Goal: Task Accomplishment & Management: Manage account settings

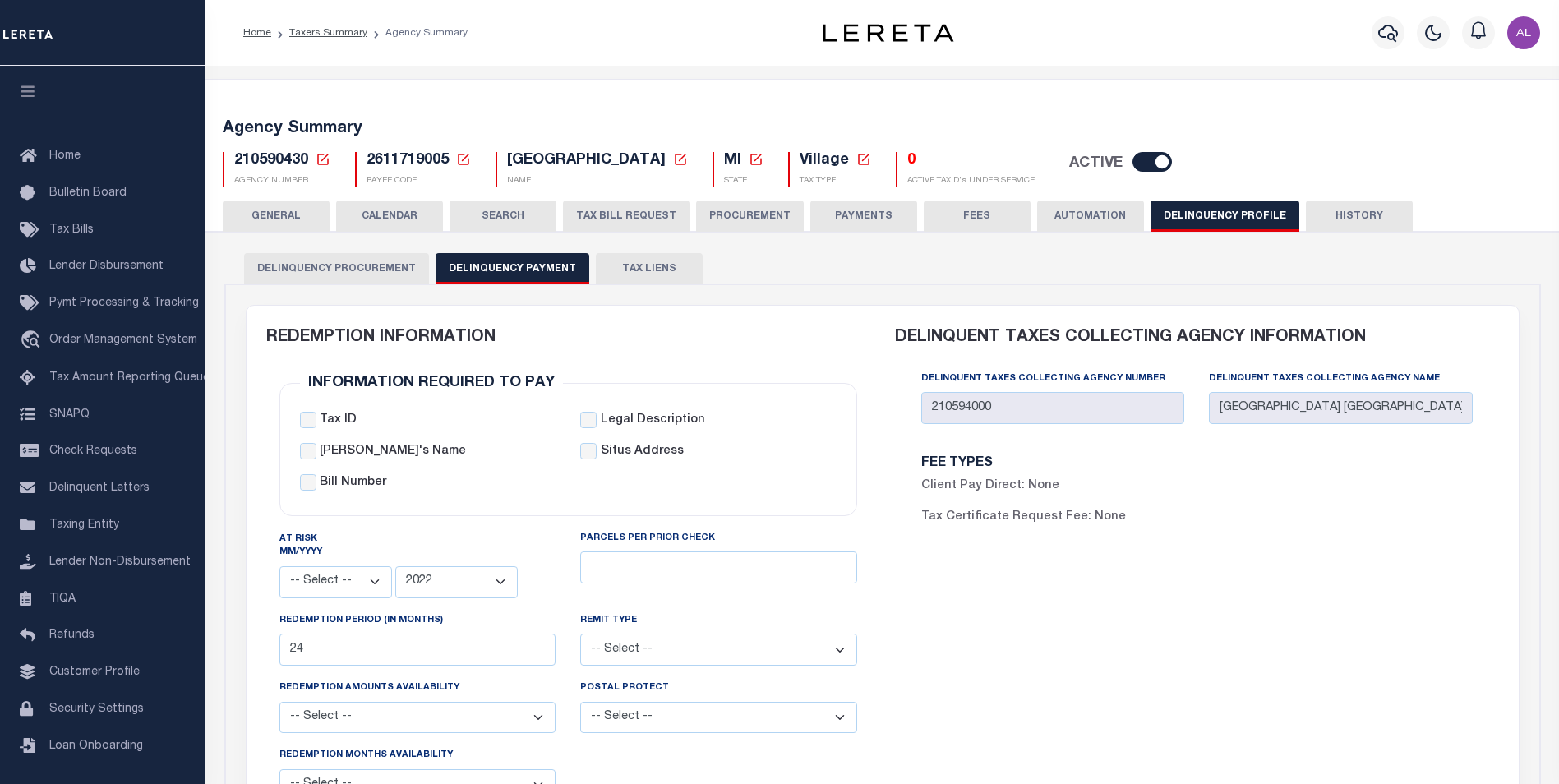
select select
select select "2022"
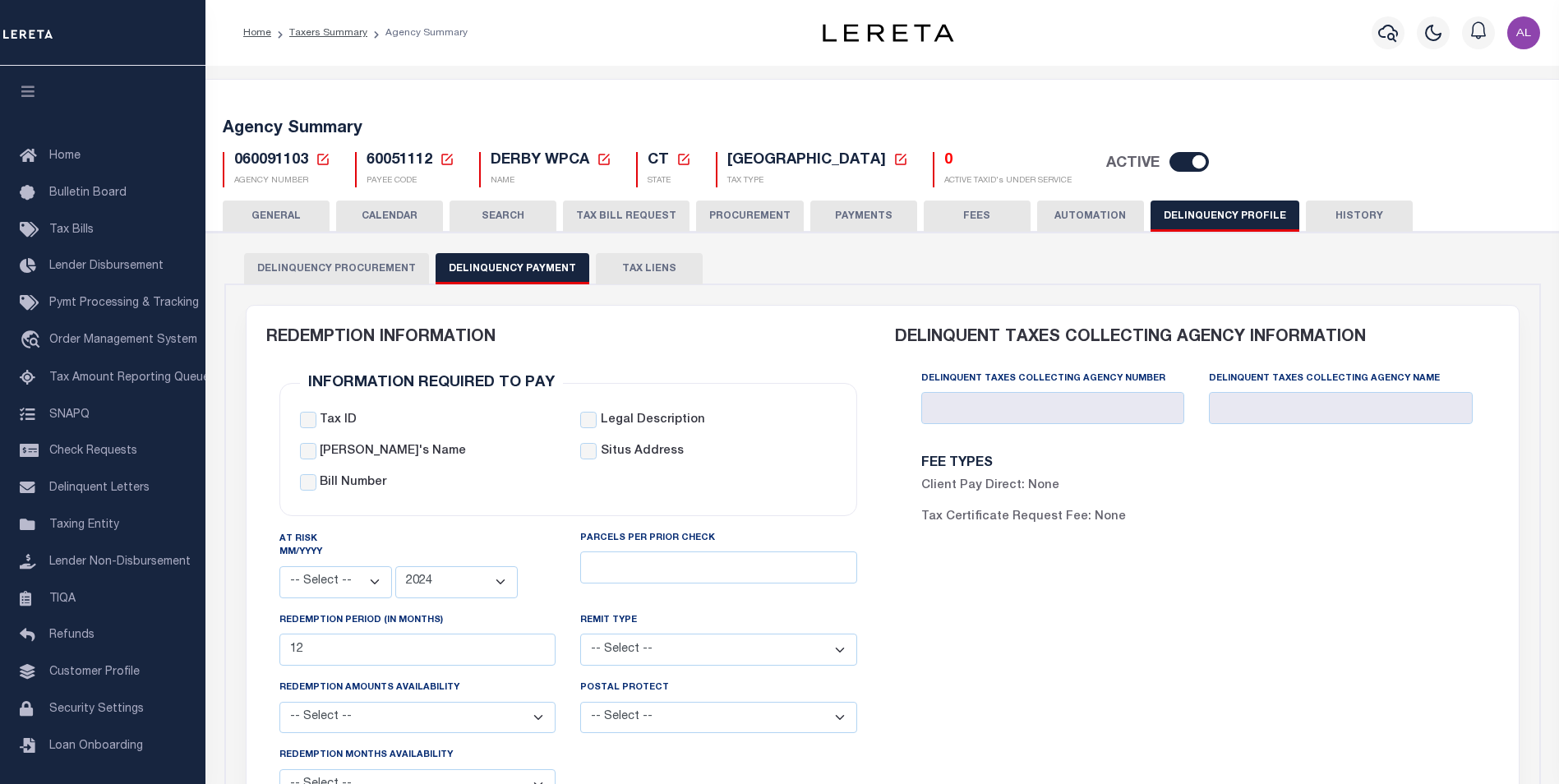
select select
select select "2024"
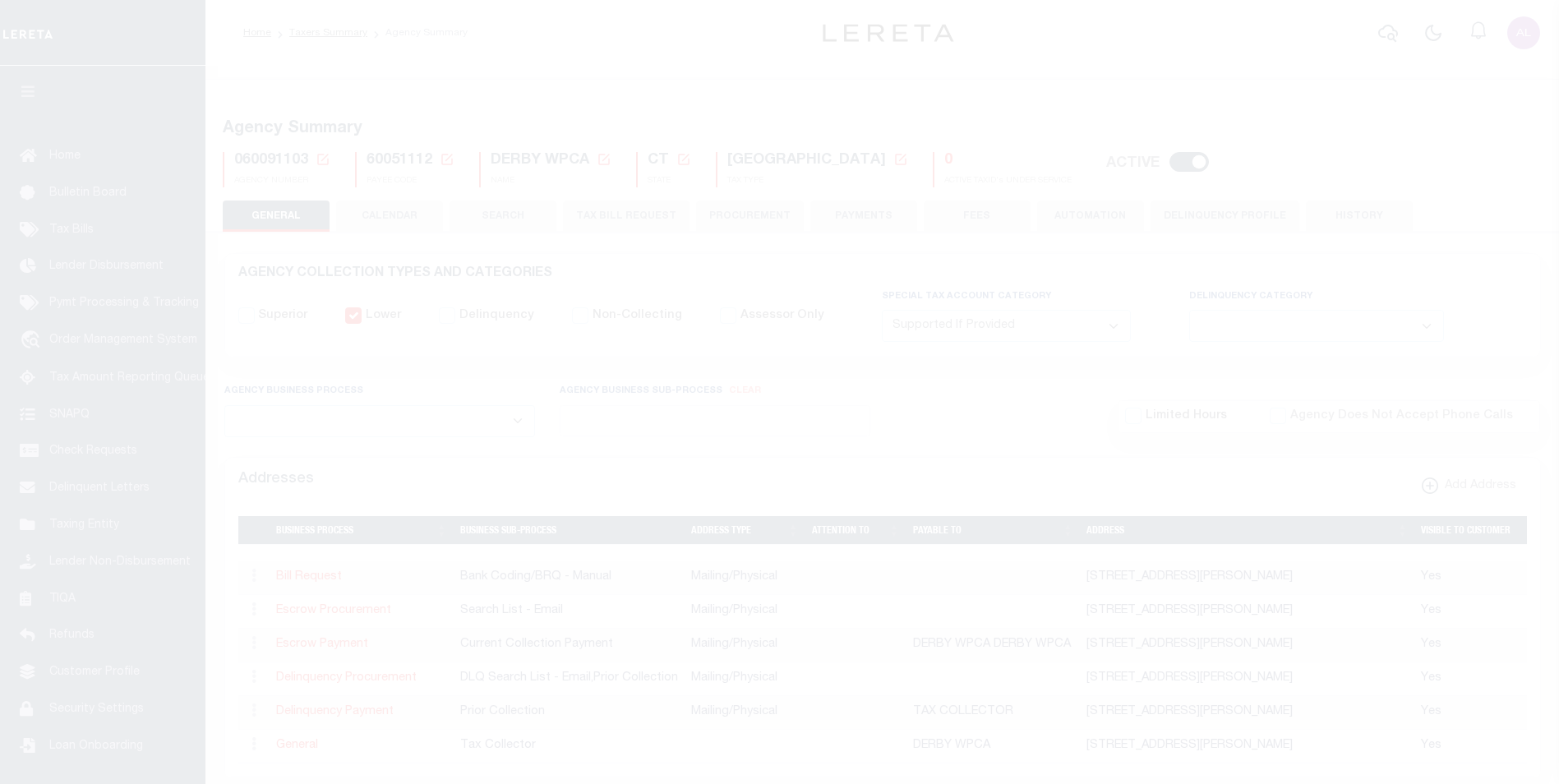
select select "2"
select select
select select "CPYM"
select select "PHONE"
select select "CPYM"
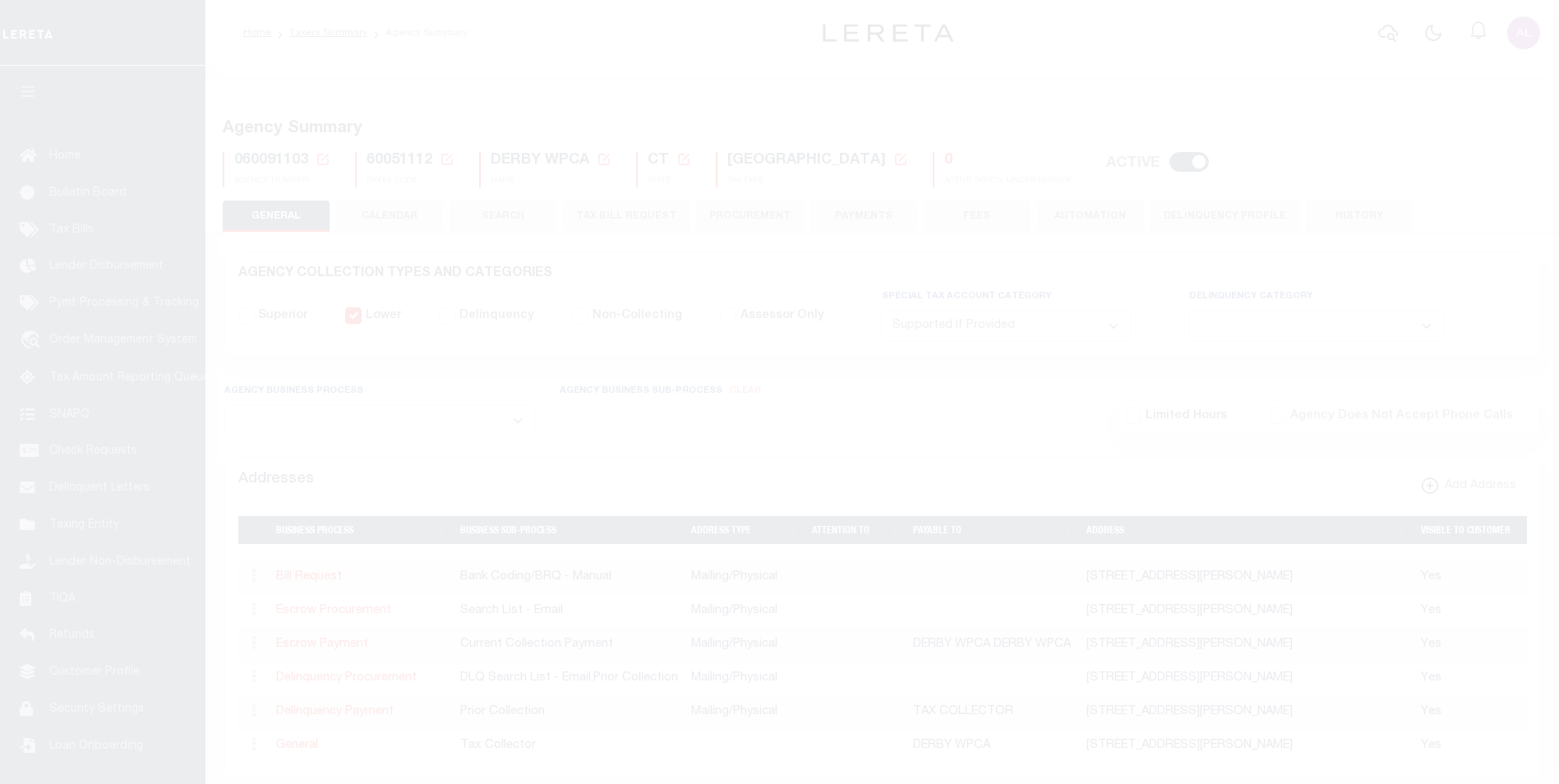
select select "PHONE"
select select "STN"
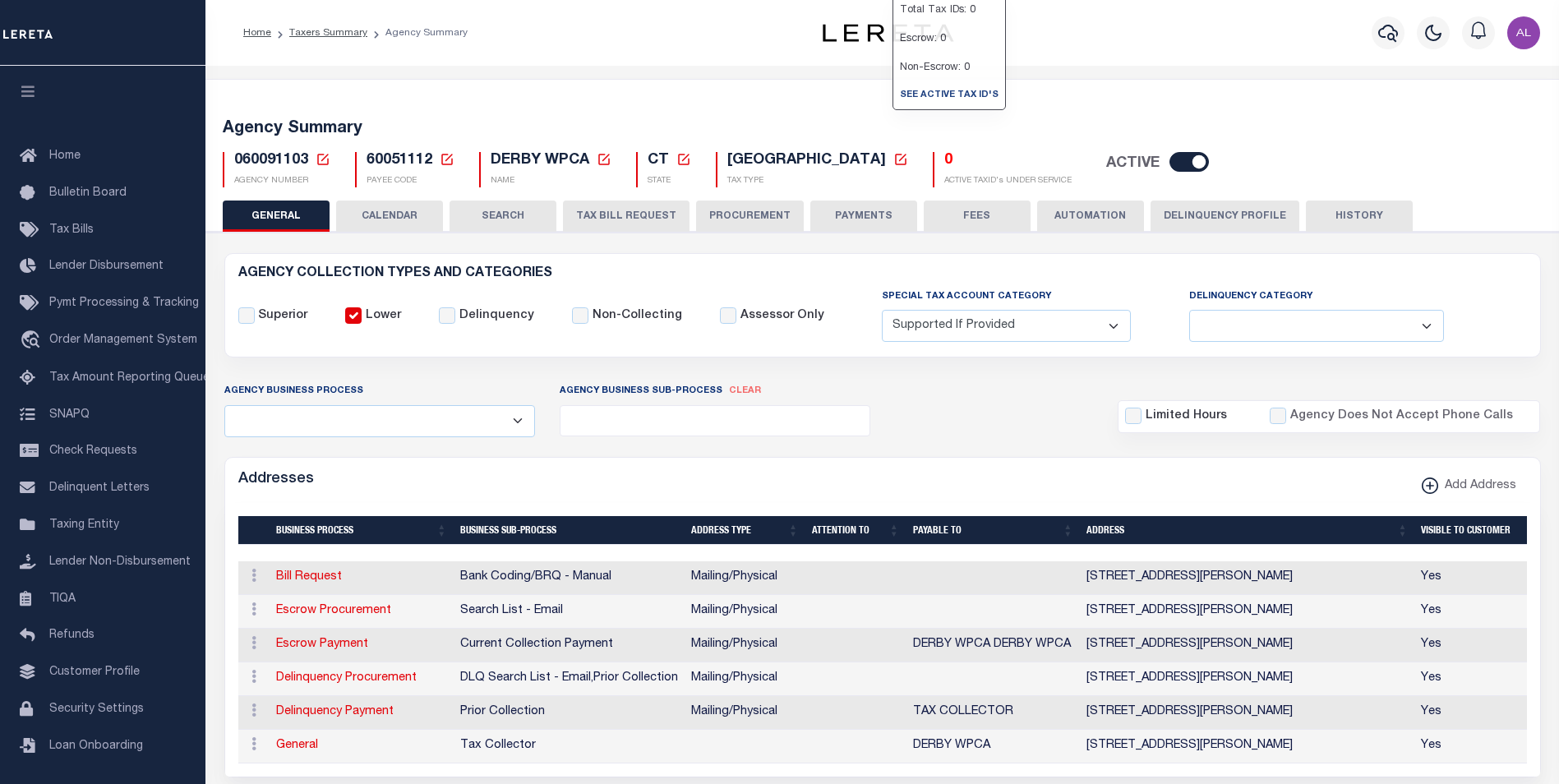
drag, startPoint x: 1210, startPoint y: 213, endPoint x: 1109, endPoint y: 250, distance: 107.6
click at [1210, 213] on button "Delinquency Profile" at bounding box center [1225, 216] width 149 height 31
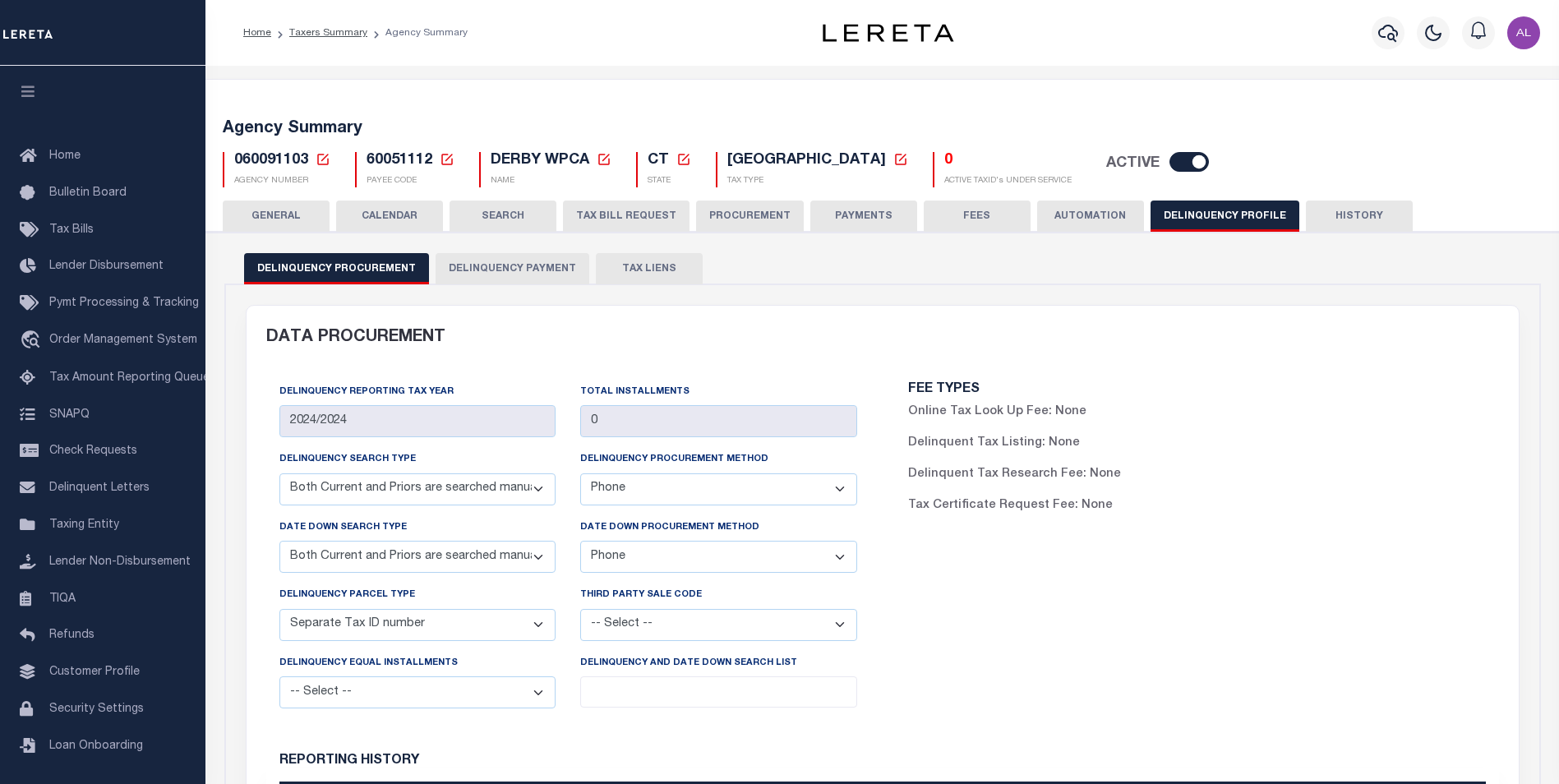
click at [558, 266] on button "Delinquency Payment" at bounding box center [513, 268] width 154 height 31
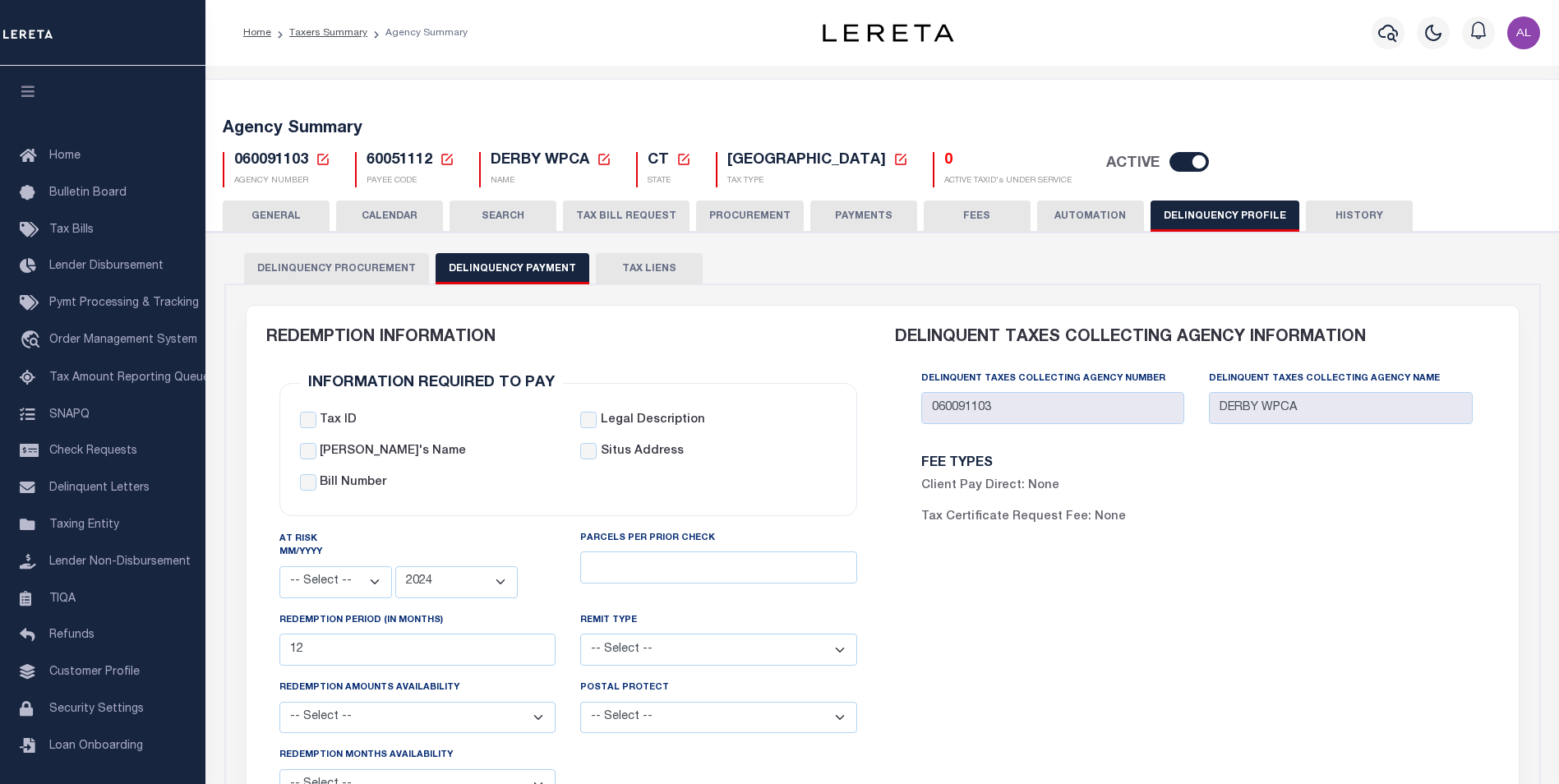
click at [404, 164] on span "60051112" at bounding box center [399, 160] width 66 height 15
click at [401, 147] on div "060091103 Agency Number Edit Cancel Ok" at bounding box center [883, 163] width 1345 height 49
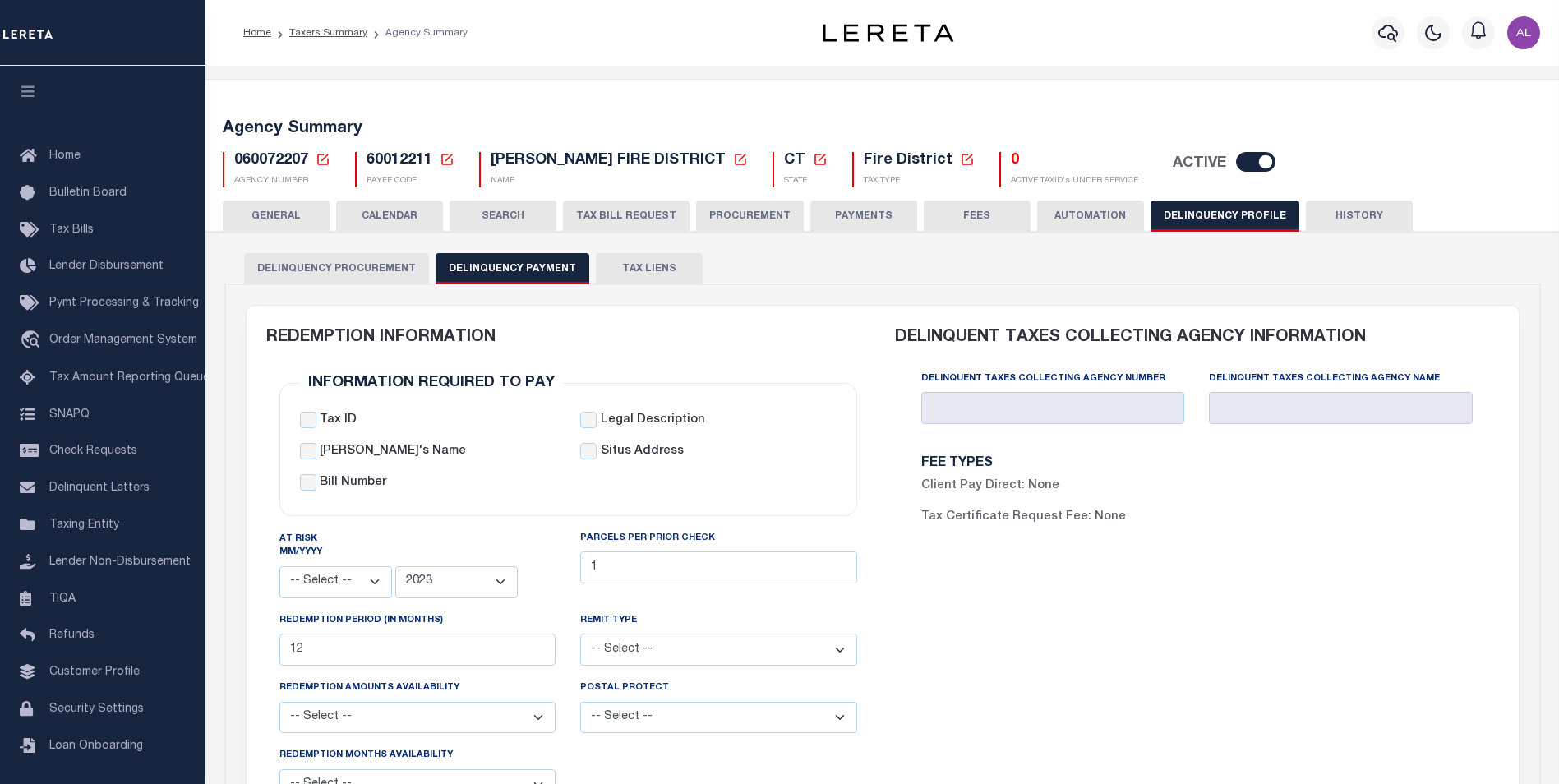
select select
select select "2023"
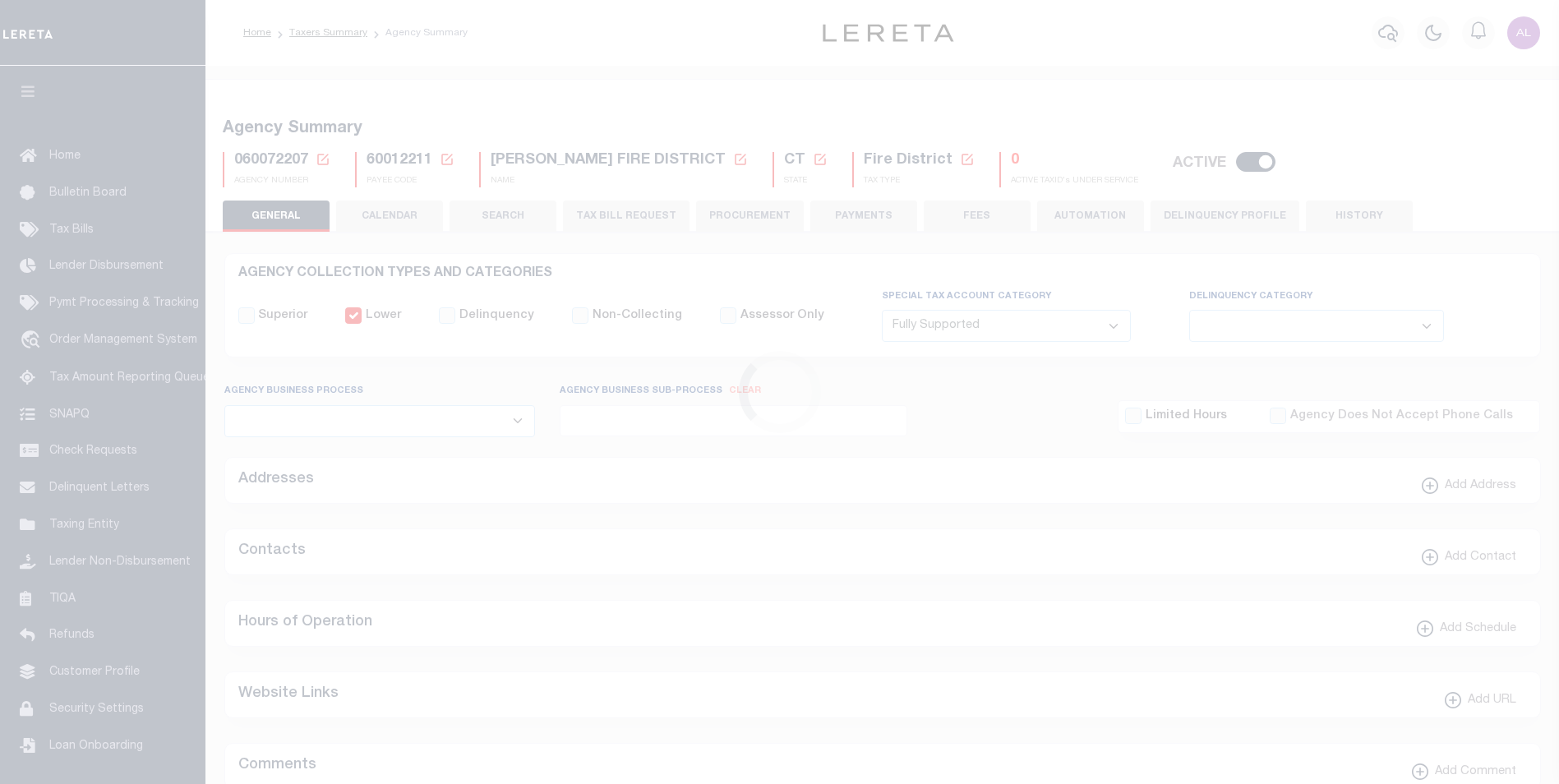
select select "1"
select select
select select "2023"
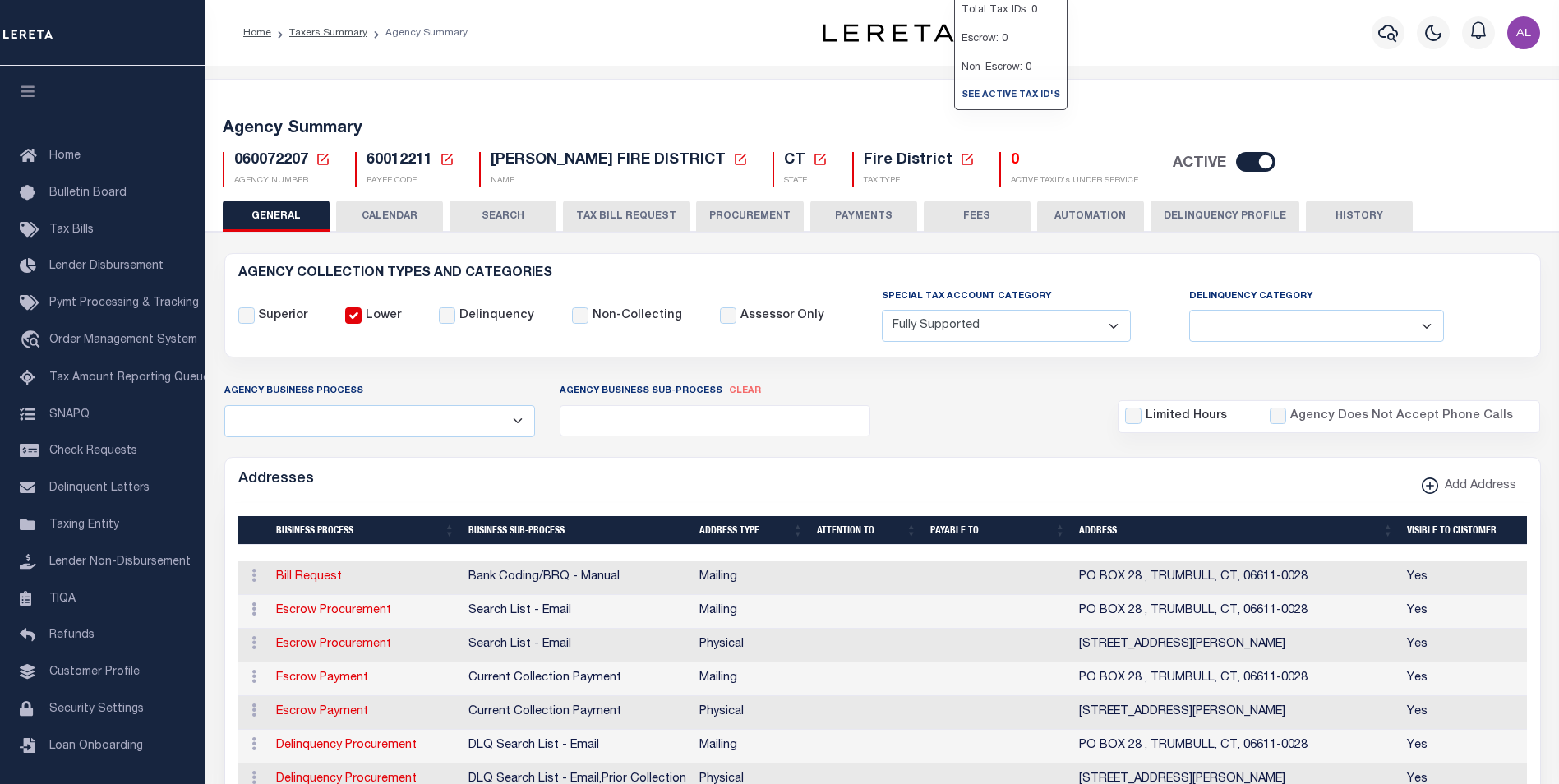
drag, startPoint x: 1186, startPoint y: 207, endPoint x: 619, endPoint y: 244, distance: 568.2
click at [1186, 207] on button "Delinquency Profile" at bounding box center [1225, 216] width 149 height 31
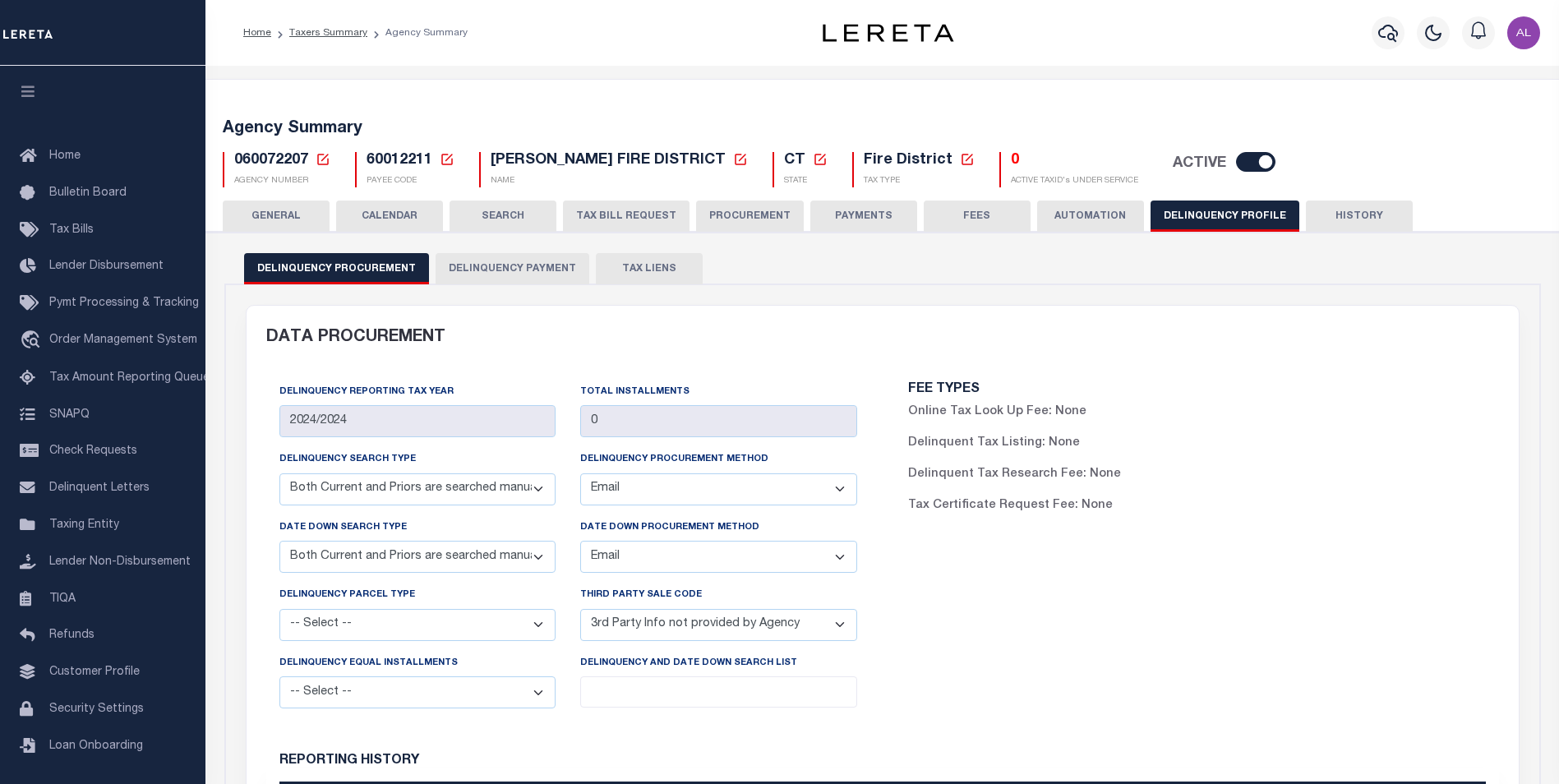
click at [512, 269] on button "Delinquency Payment" at bounding box center [513, 268] width 154 height 31
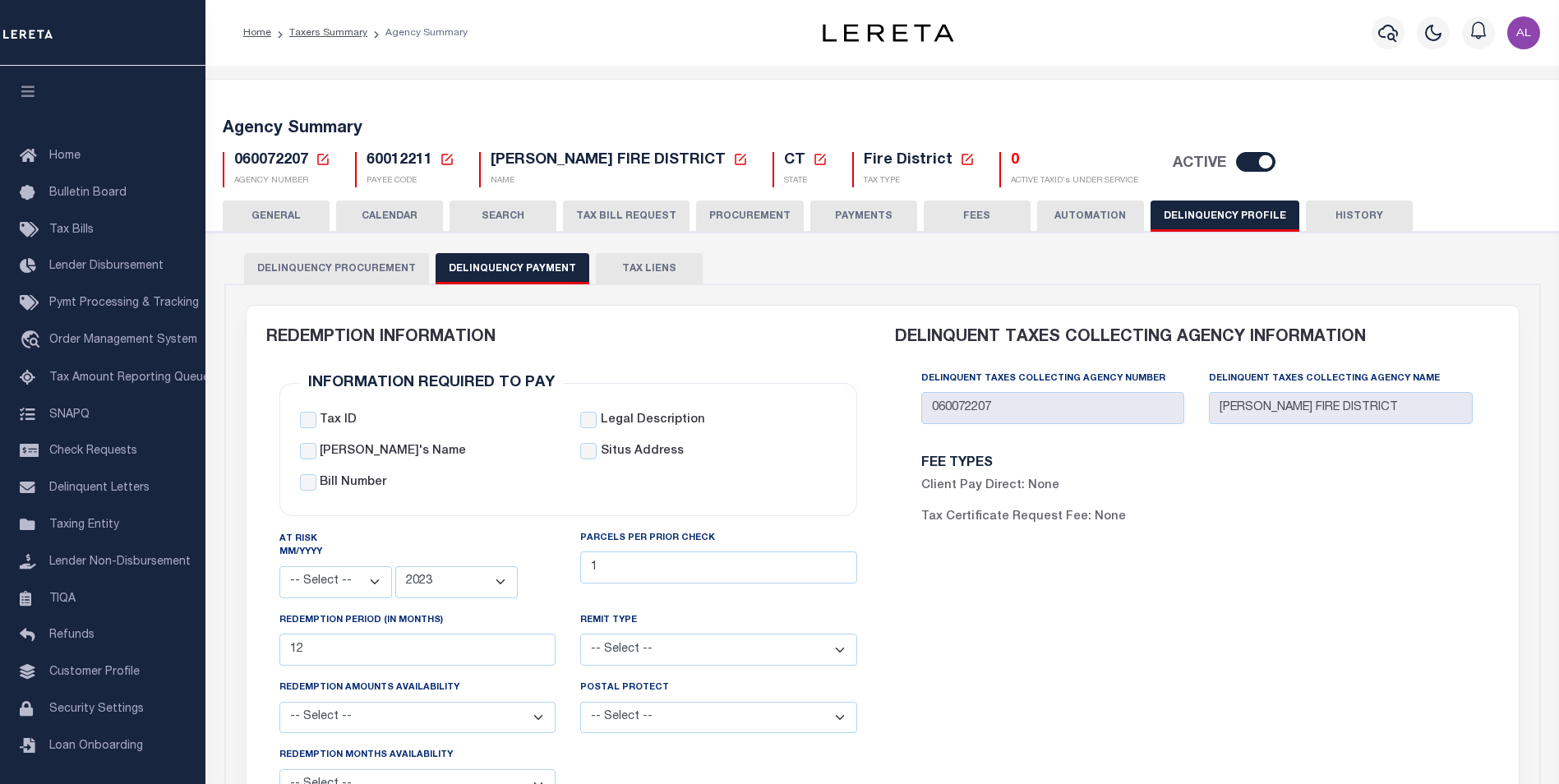
click at [400, 161] on span "60012211" at bounding box center [399, 160] width 66 height 15
copy h5 "60012211"
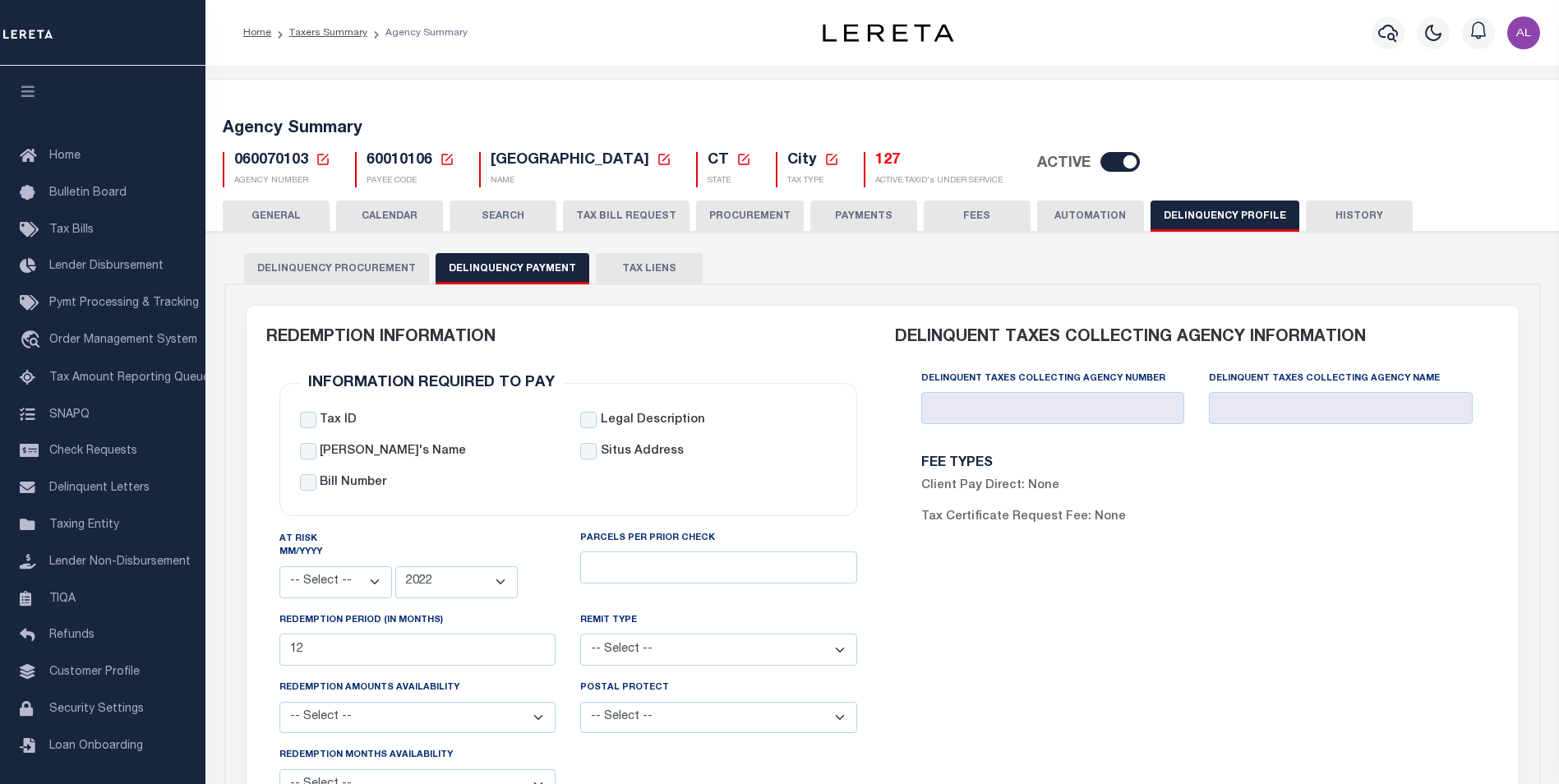
select select
select select "2022"
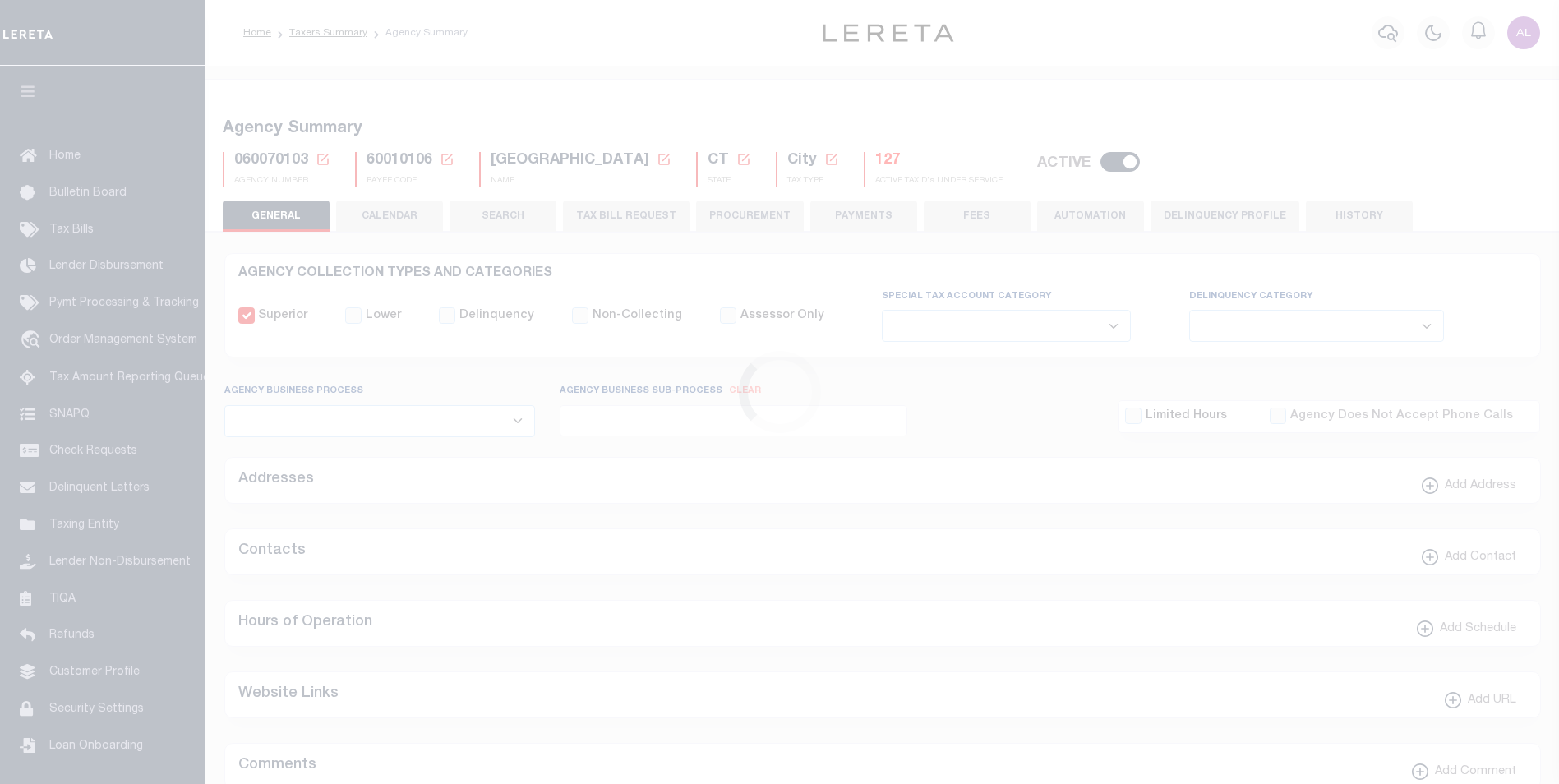
select select
select select "2022"
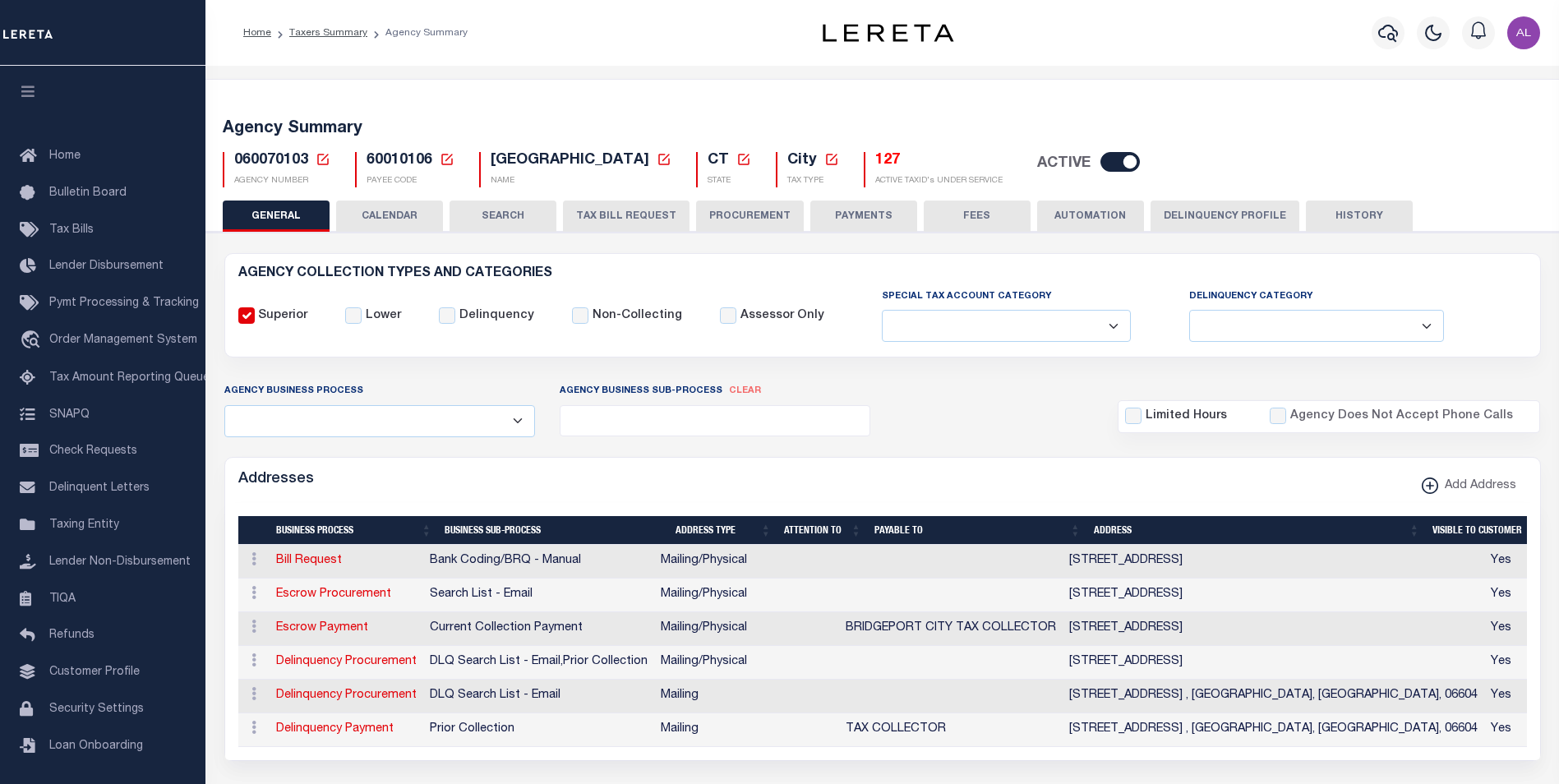
click at [1199, 212] on button "Delinquency Profile" at bounding box center [1225, 216] width 149 height 31
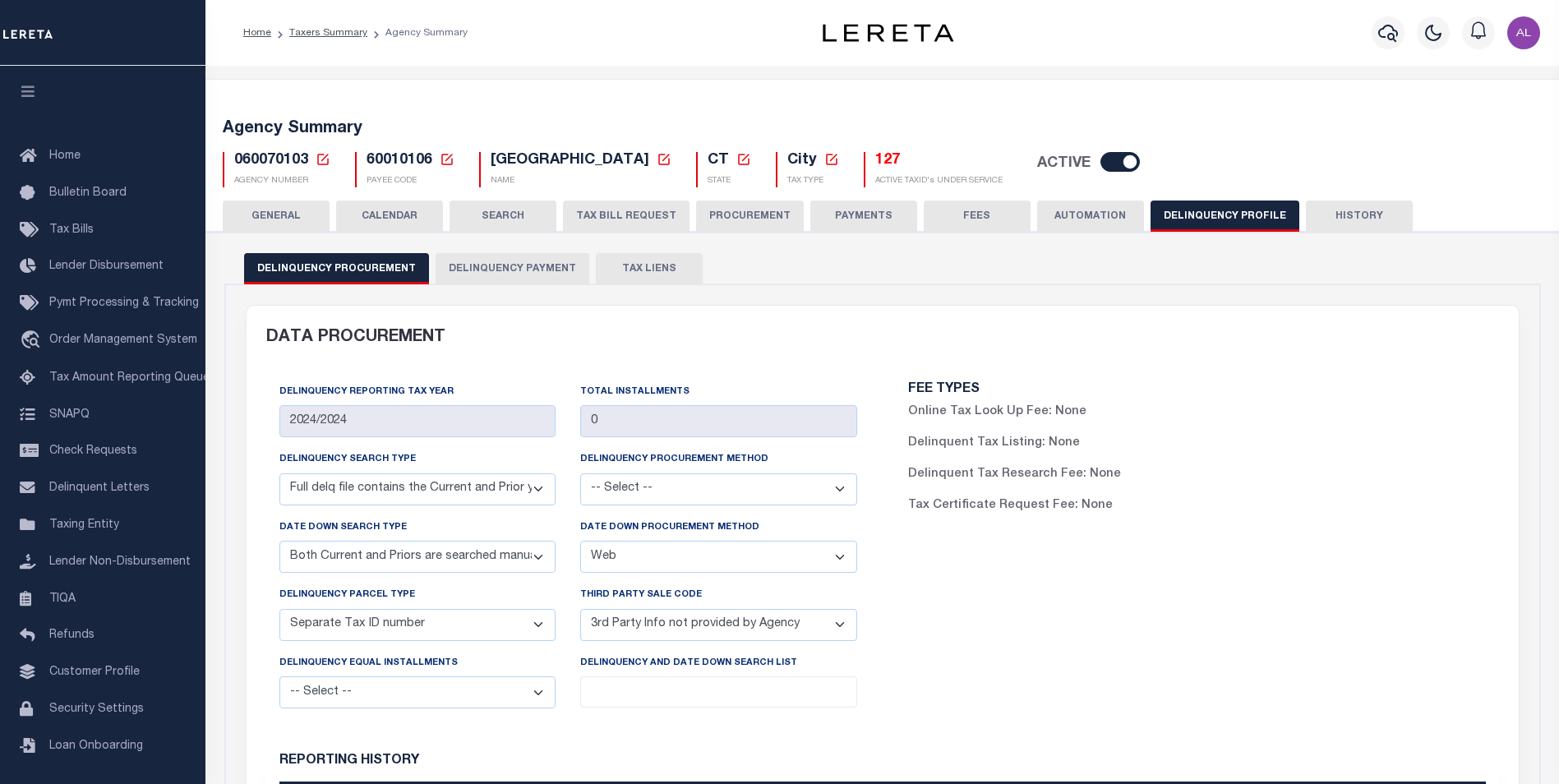
click at [563, 270] on button "Delinquency Payment" at bounding box center [513, 268] width 154 height 31
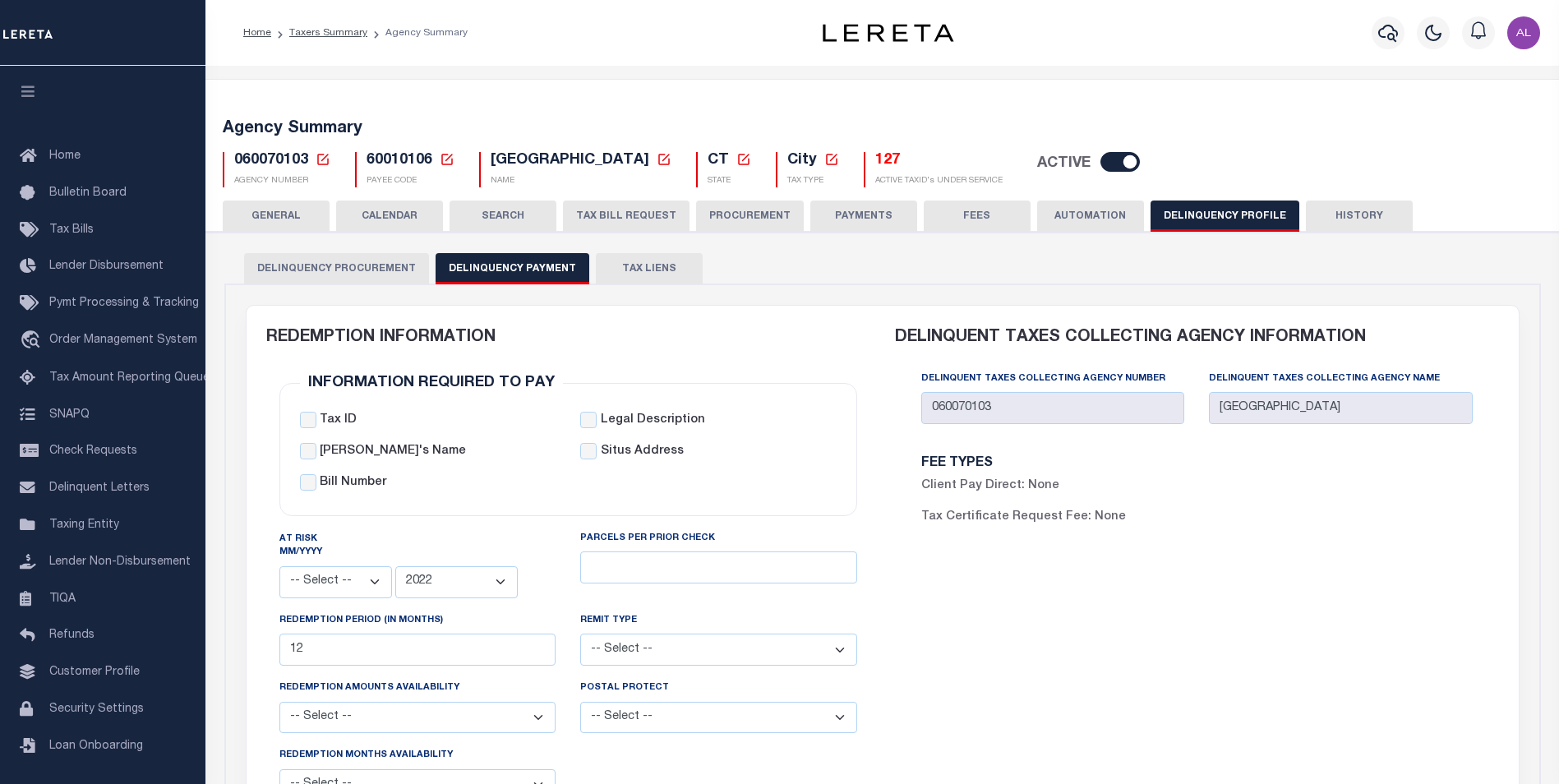
click at [396, 163] on span "60010106" at bounding box center [399, 160] width 66 height 15
copy h5 "60010106"
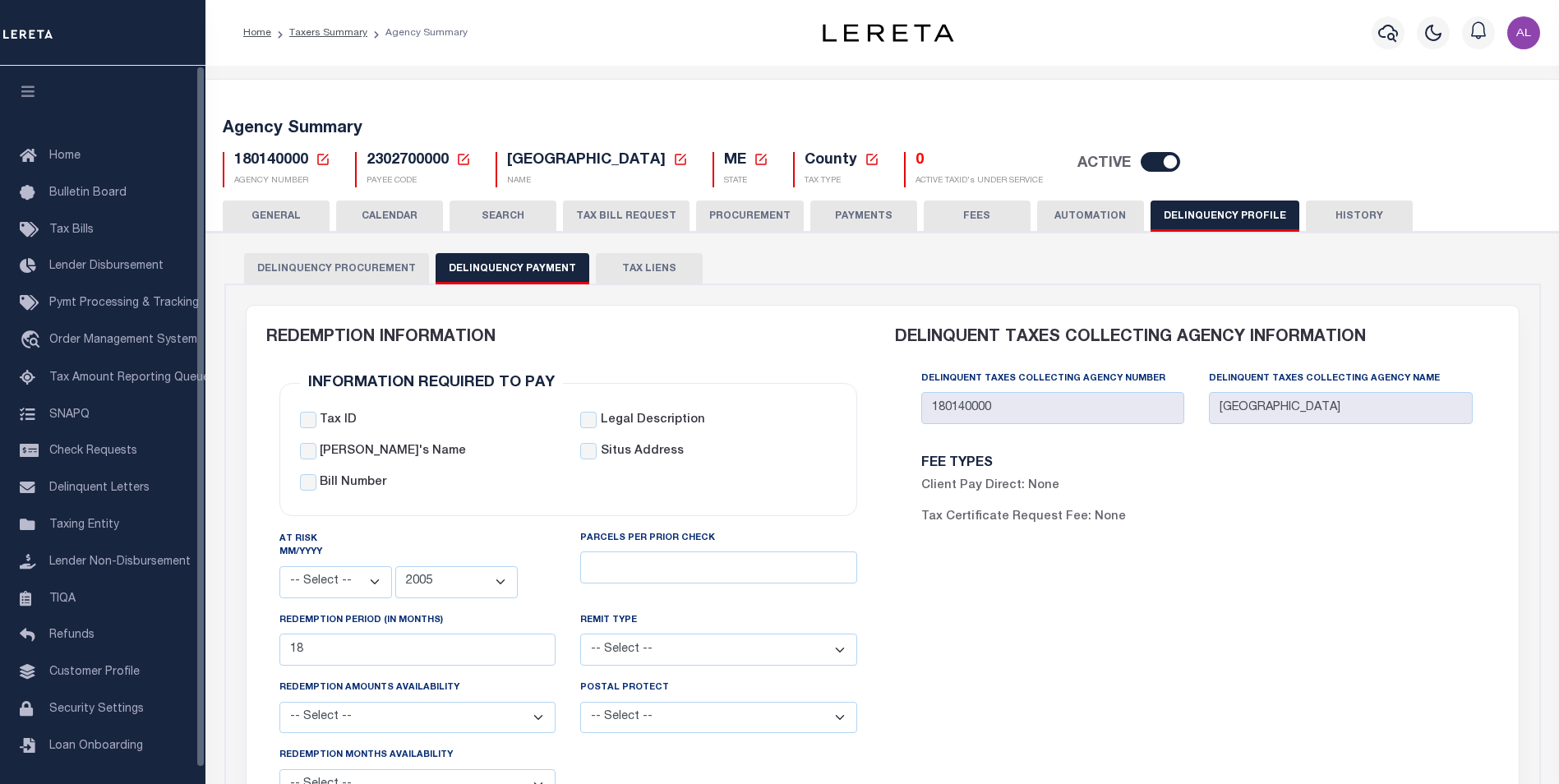
select select
select select "2005"
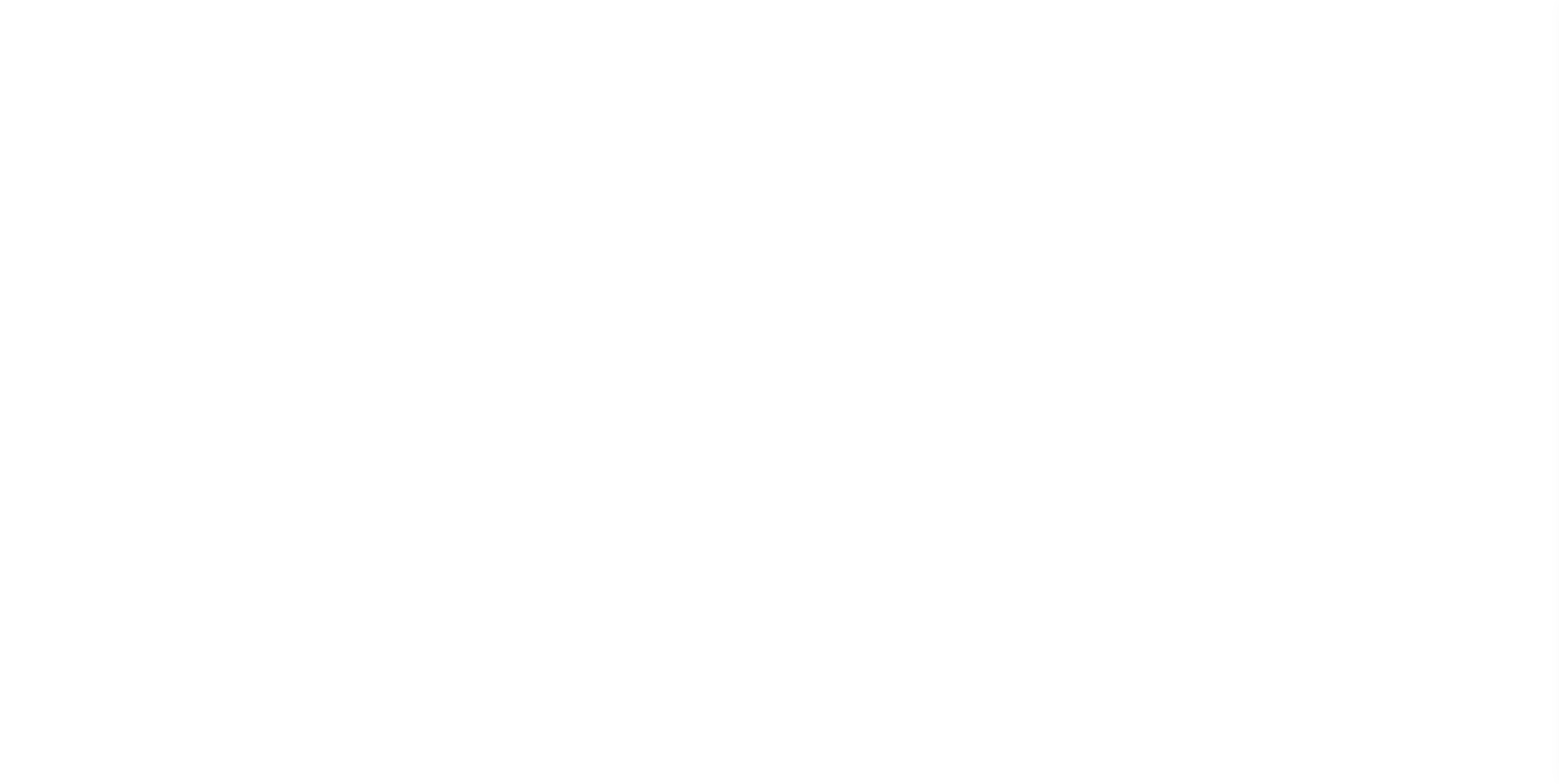
select select
select select "2005"
type input "18"
select select
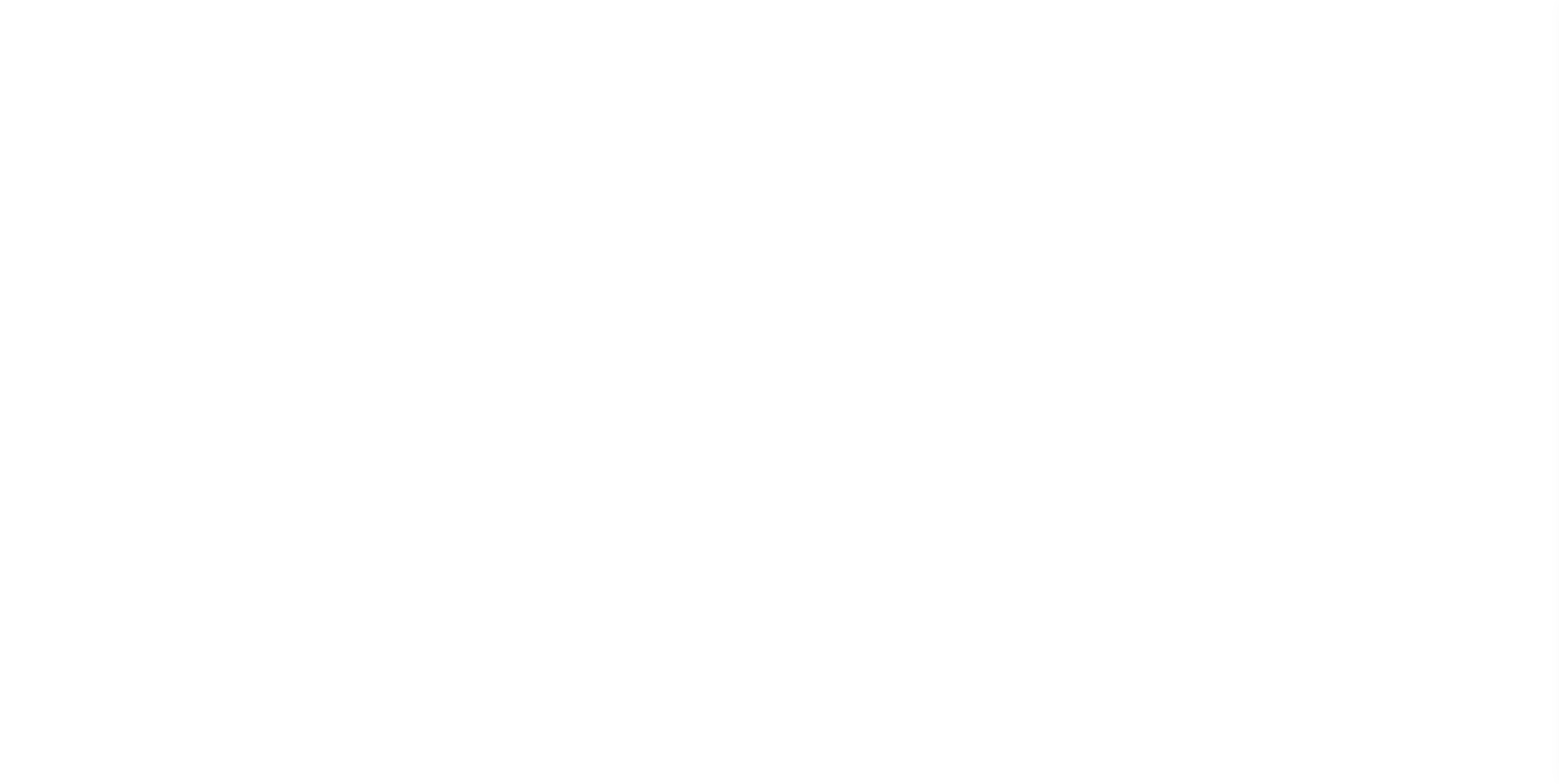
select select
type input "180140000"
type input "WALDO COUNTY"
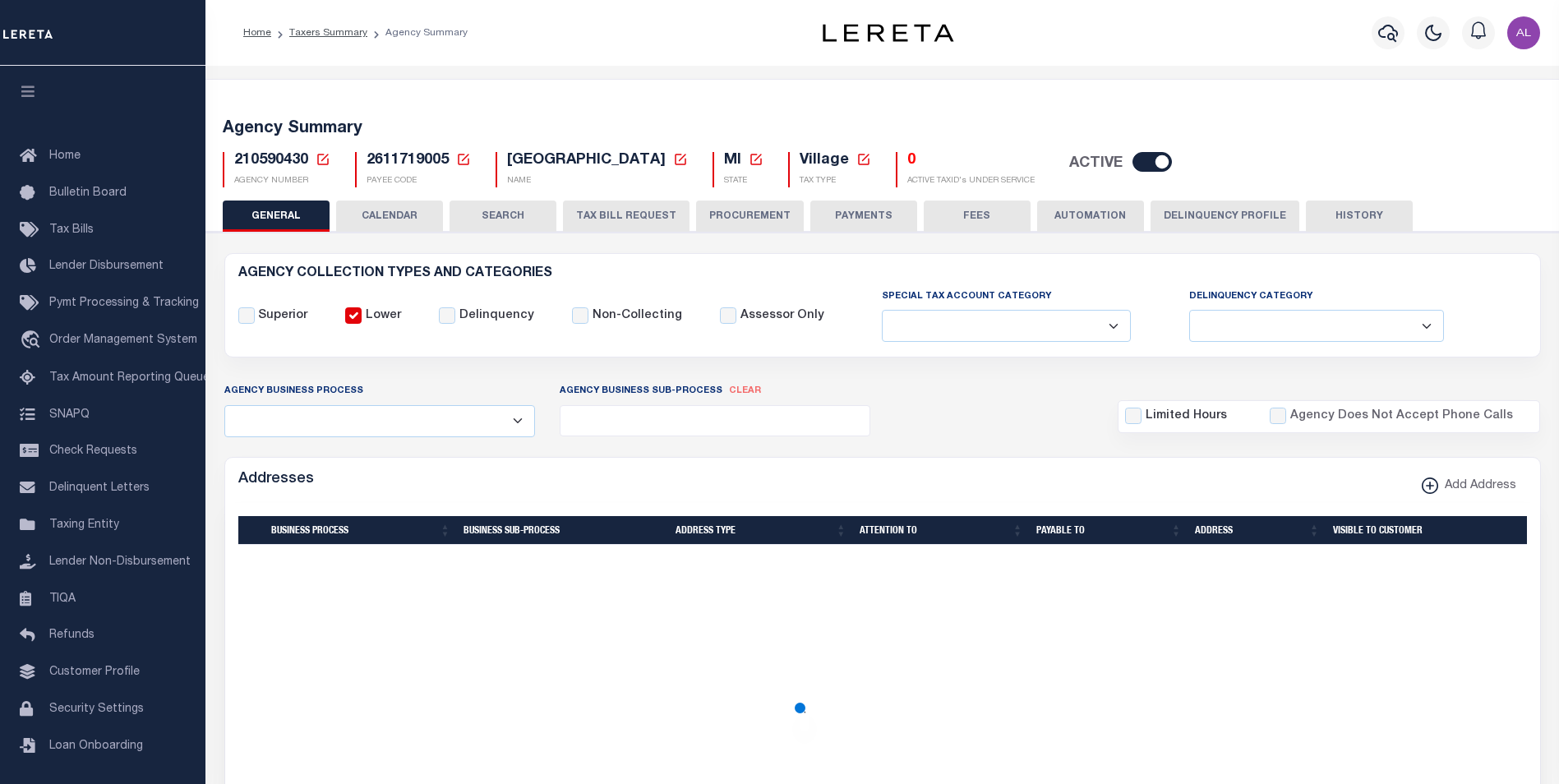
select select
select select "2022"
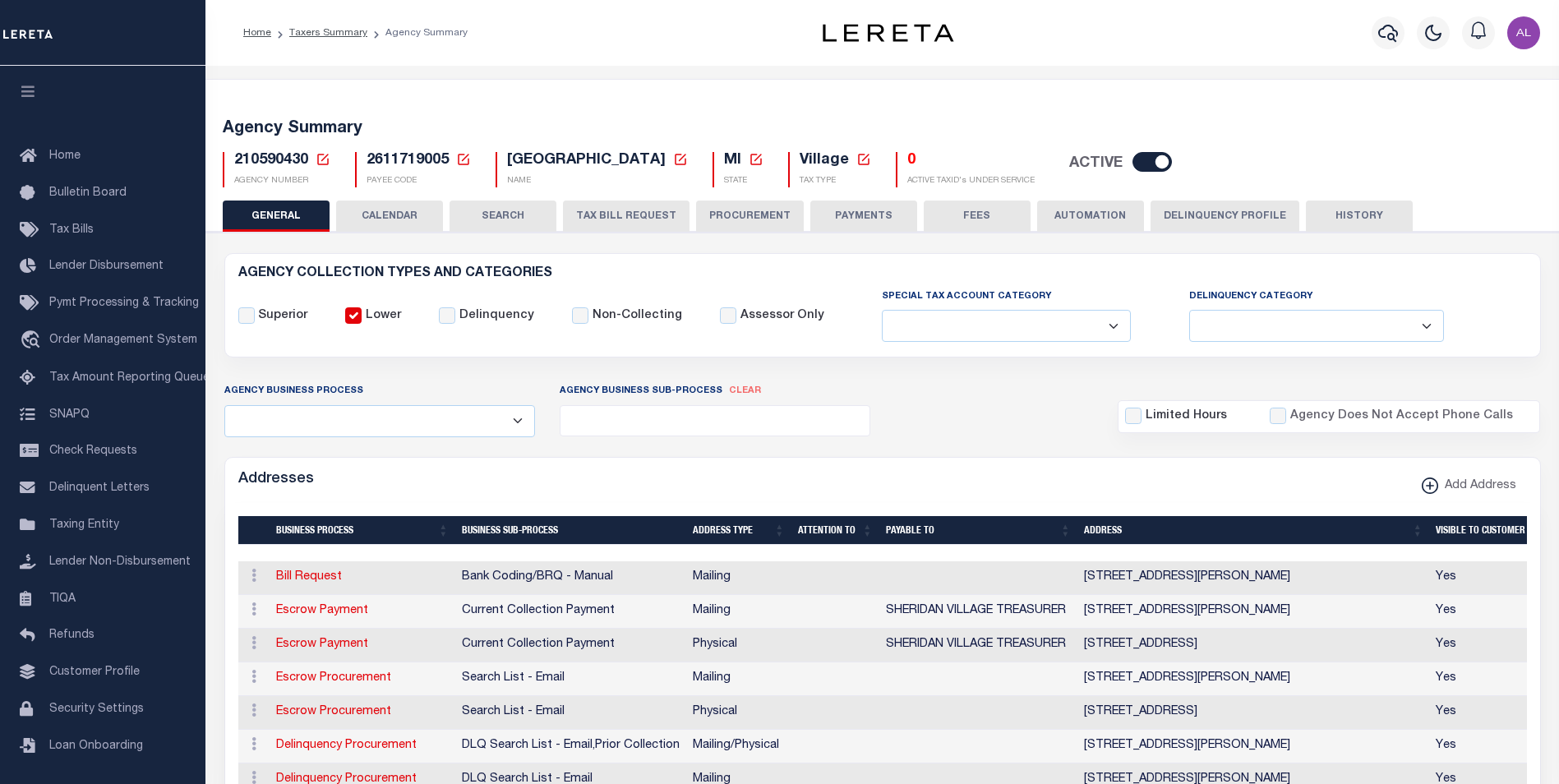
click at [1205, 206] on button "Delinquency Profile" at bounding box center [1225, 216] width 149 height 31
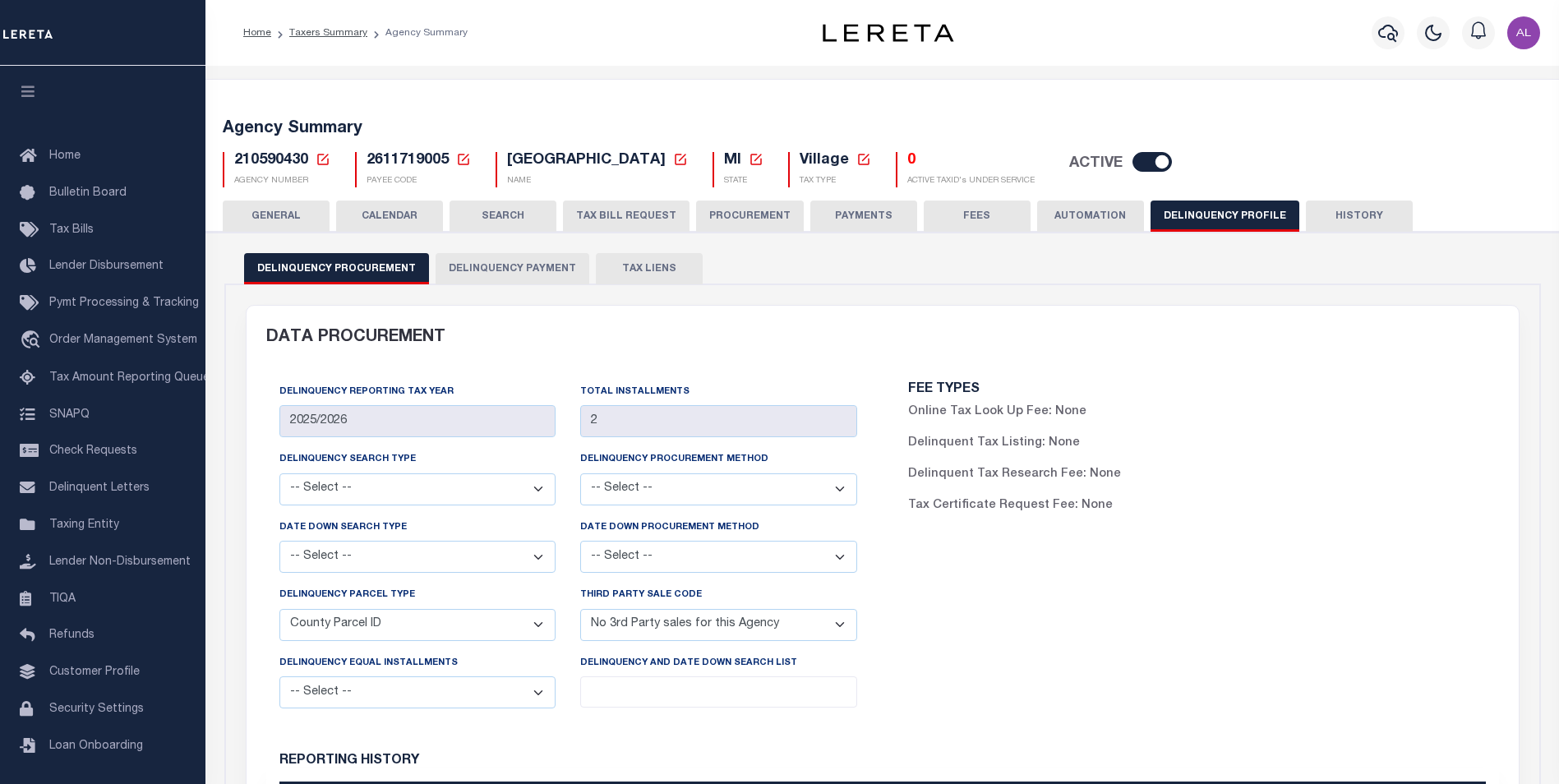
click at [535, 264] on button "Delinquency Payment" at bounding box center [513, 268] width 154 height 31
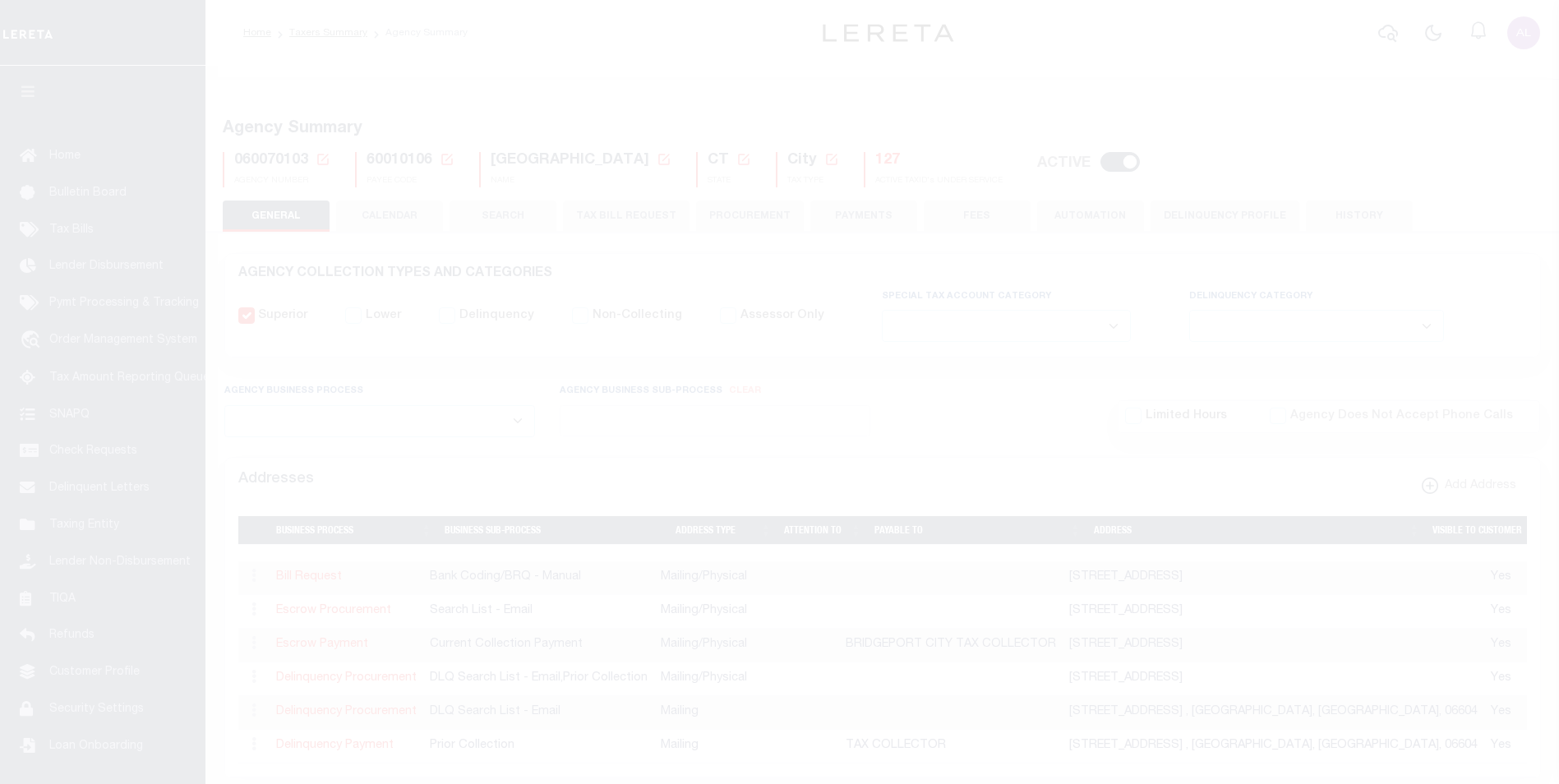
select select
select select "2022"
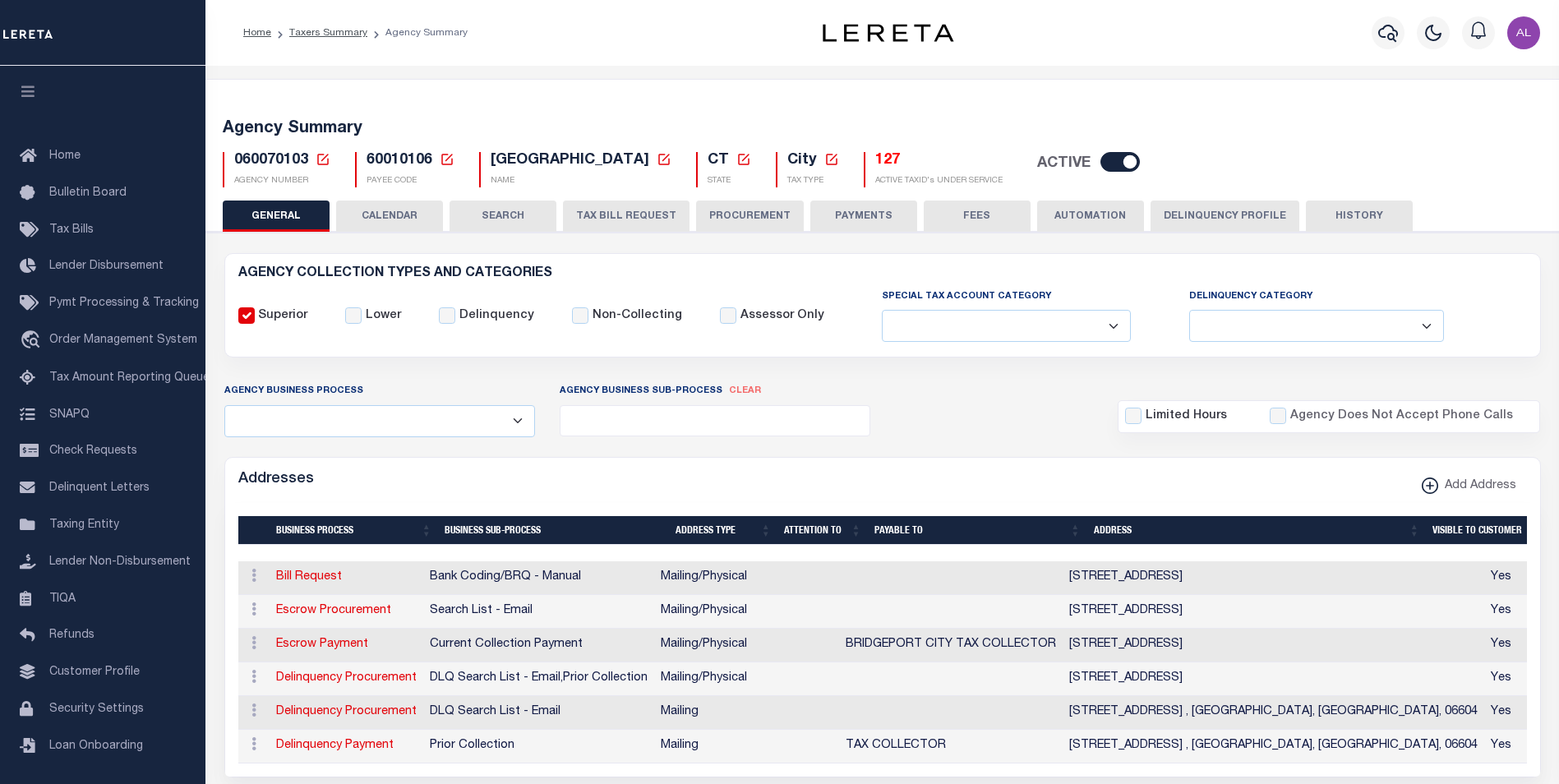
click at [1188, 207] on button "Delinquency Profile" at bounding box center [1225, 216] width 149 height 31
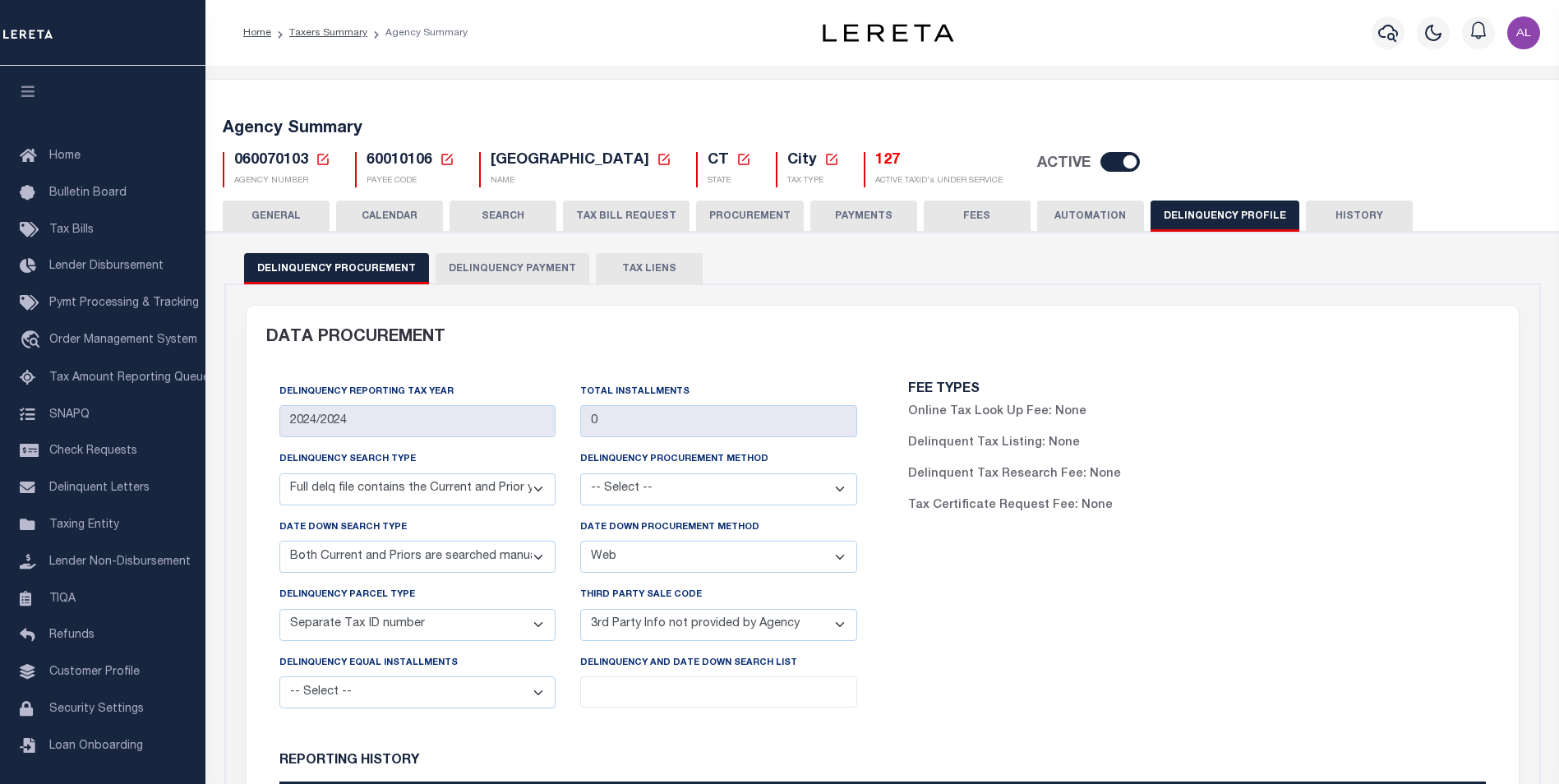
click at [541, 264] on button "Delinquency Payment" at bounding box center [513, 268] width 154 height 31
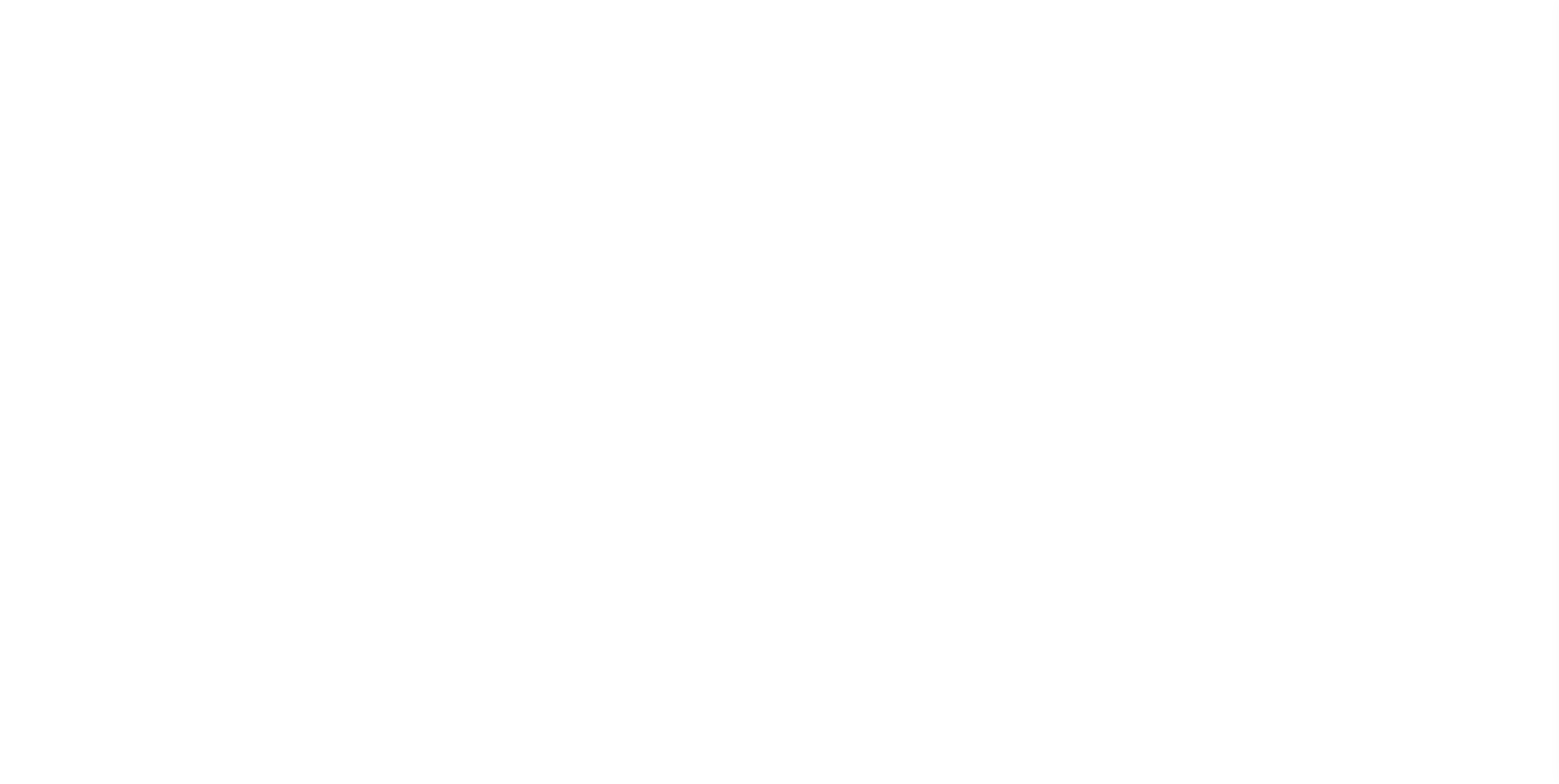
select select
select select "DCPY"
select select "CPYM"
select select "WEB"
select select "STN"
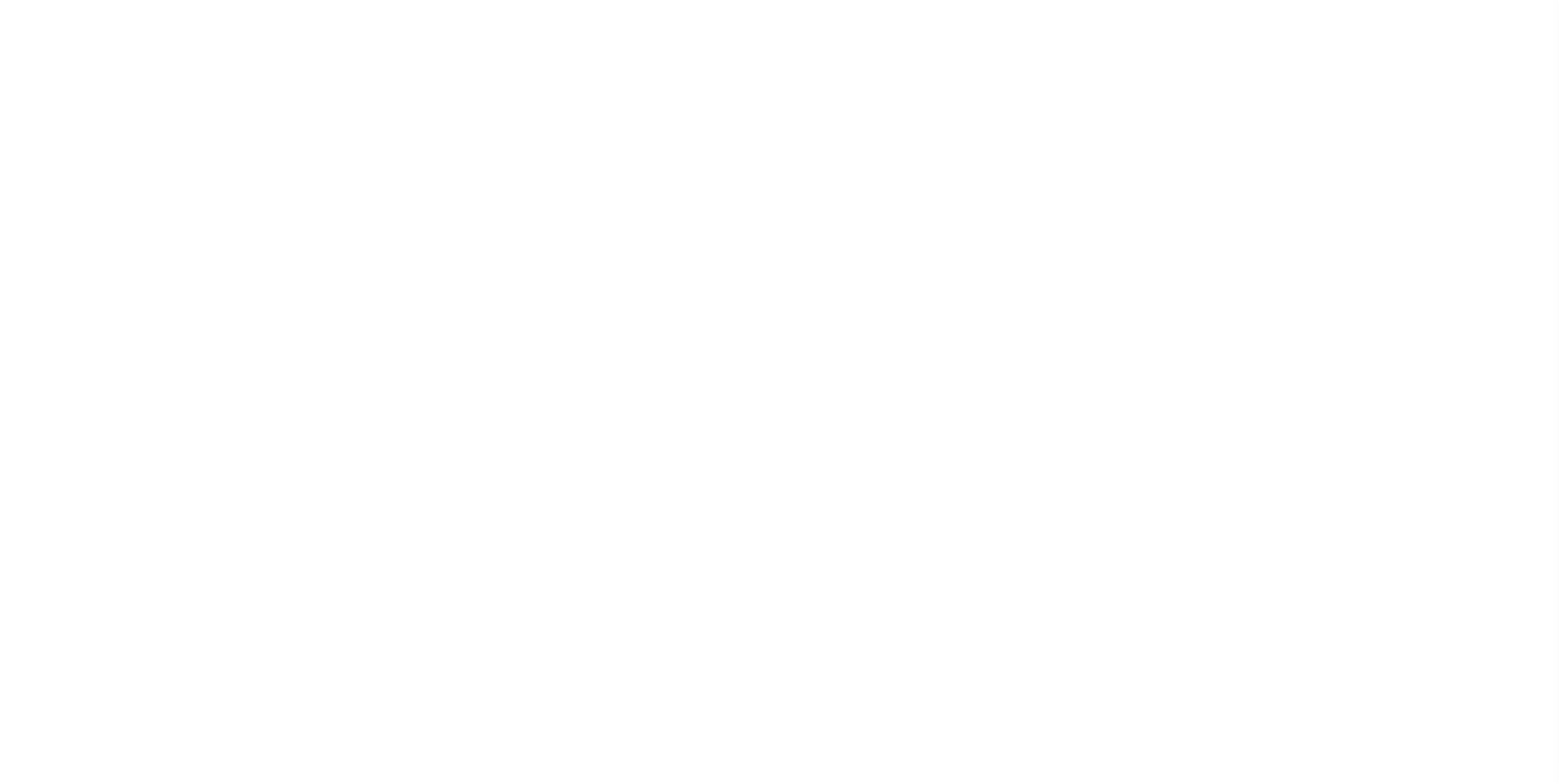
select select "PNA"
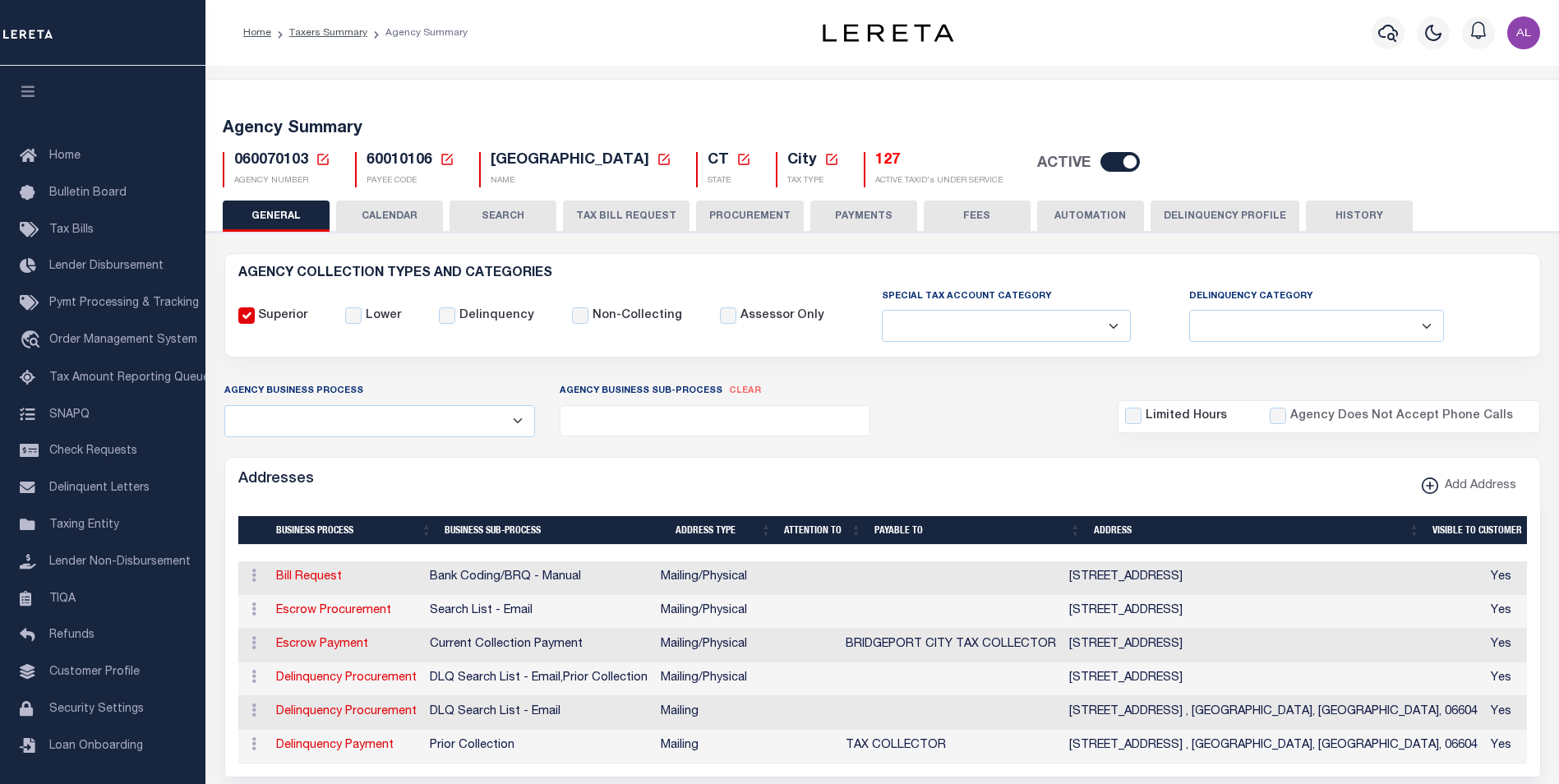
click at [1204, 225] on button "Delinquency Profile" at bounding box center [1225, 216] width 149 height 31
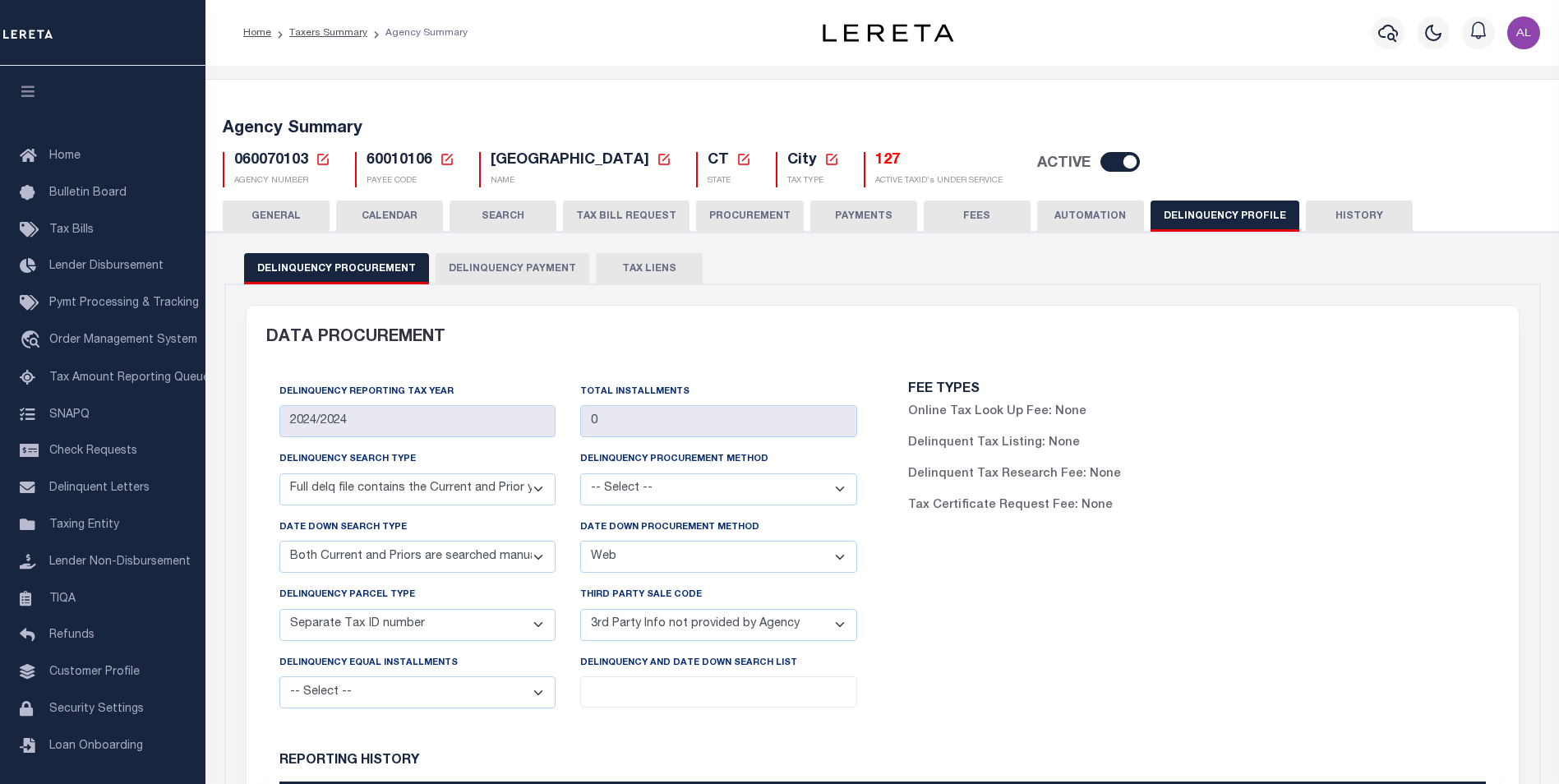
click at [510, 263] on button "Delinquency Payment" at bounding box center [513, 268] width 154 height 31
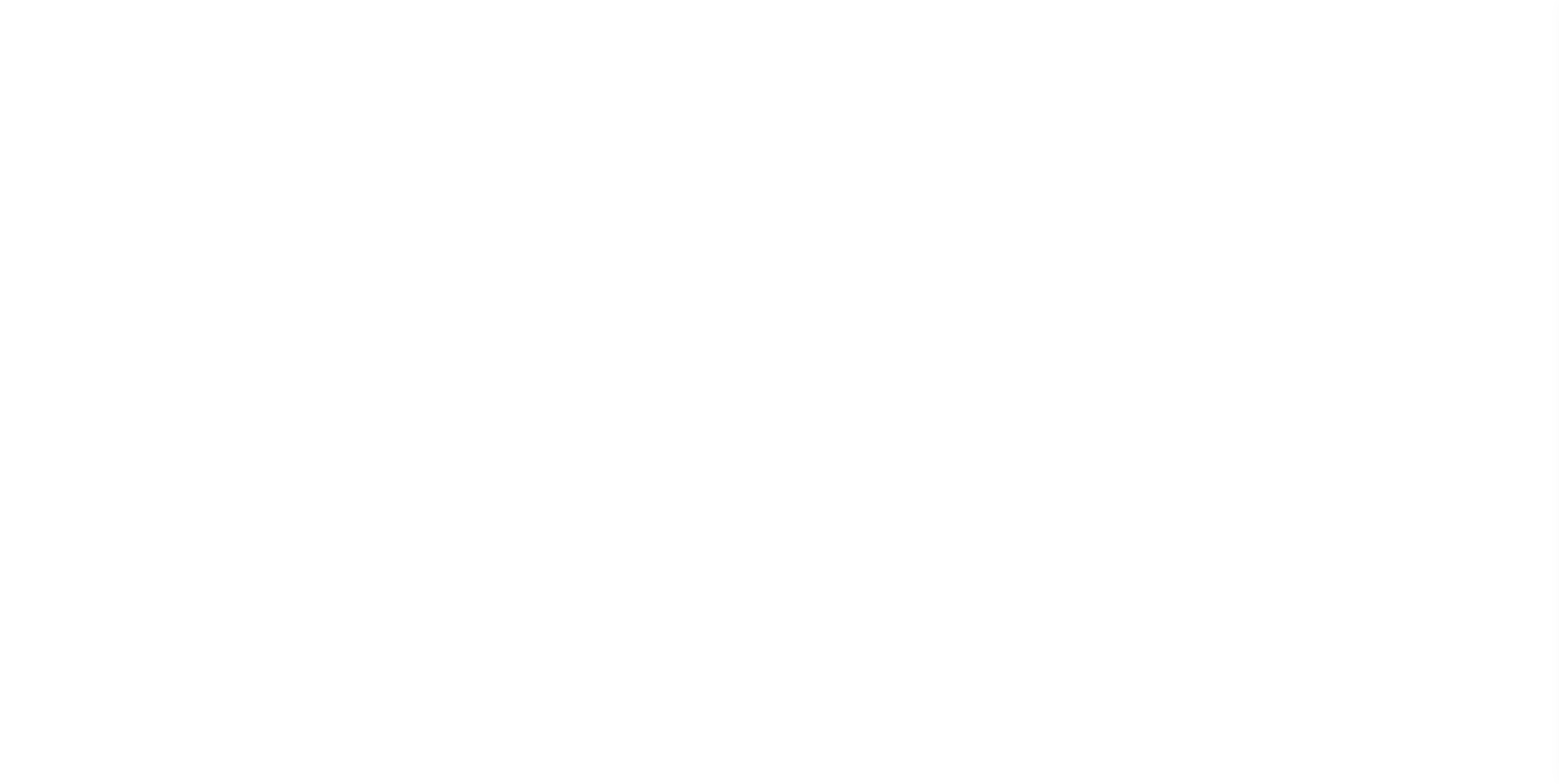
select select
select select "2022"
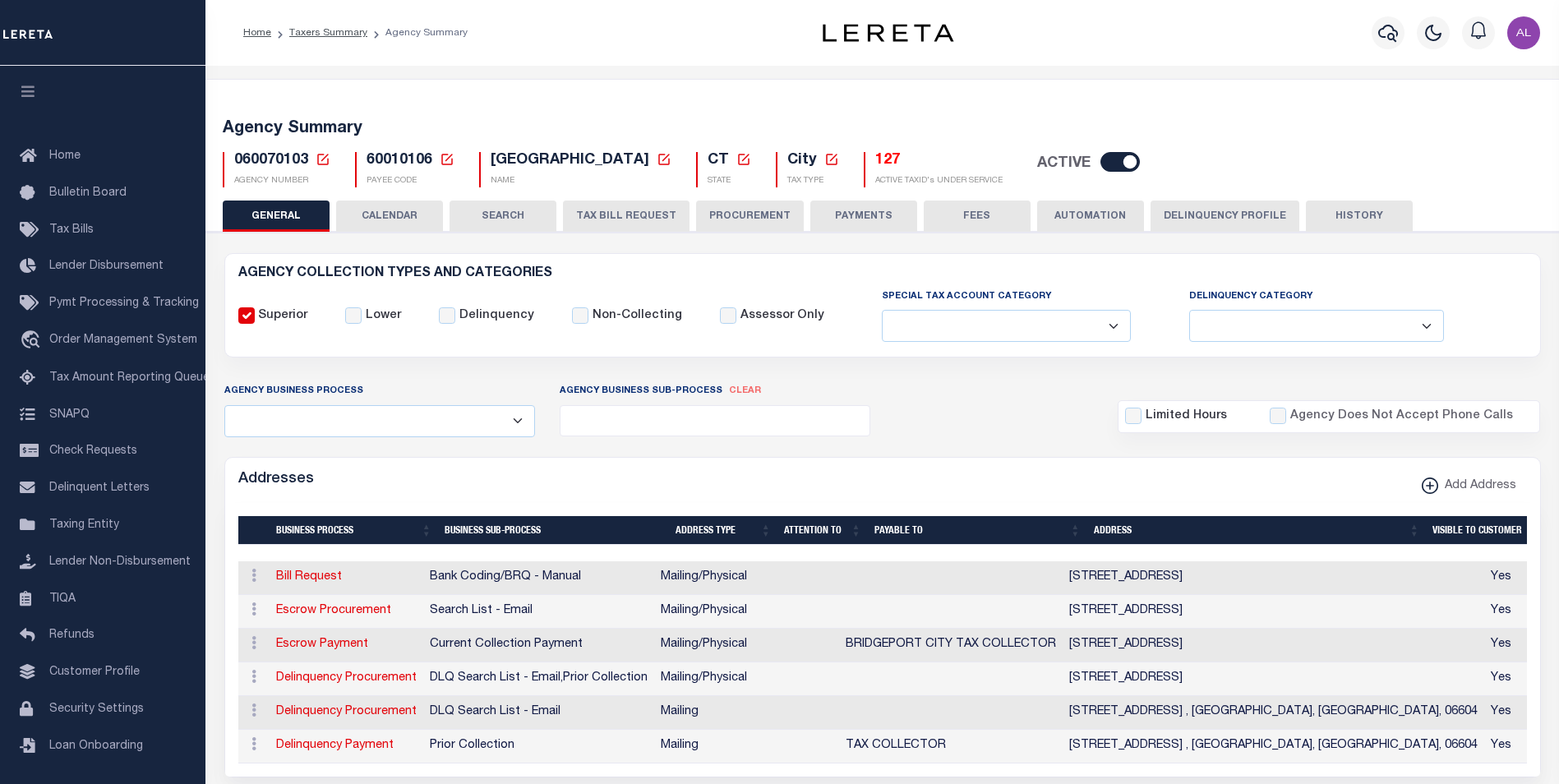
click at [1228, 223] on button "Delinquency Profile" at bounding box center [1225, 216] width 149 height 31
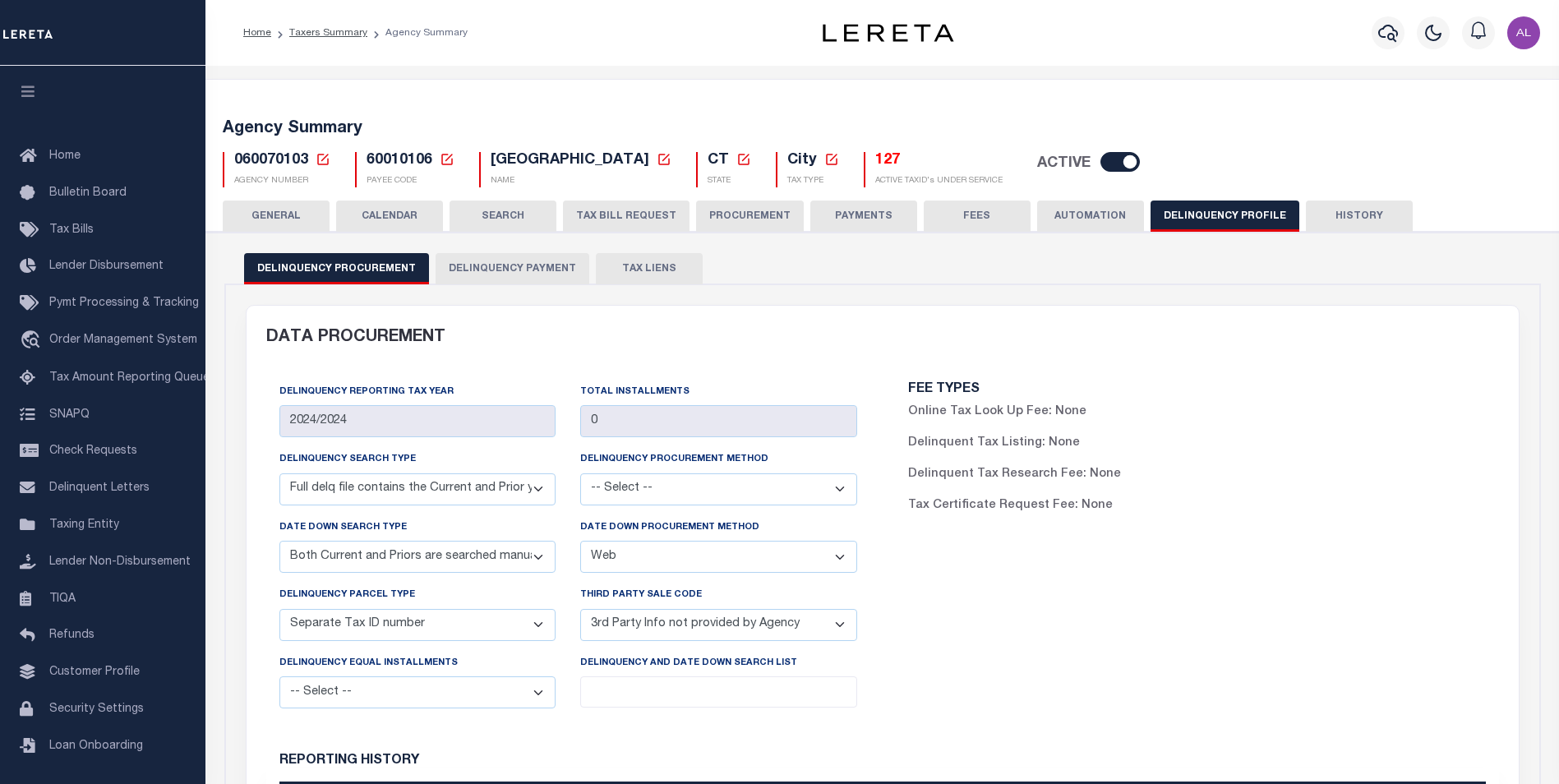
click at [527, 265] on button "Delinquency Payment" at bounding box center [513, 268] width 154 height 31
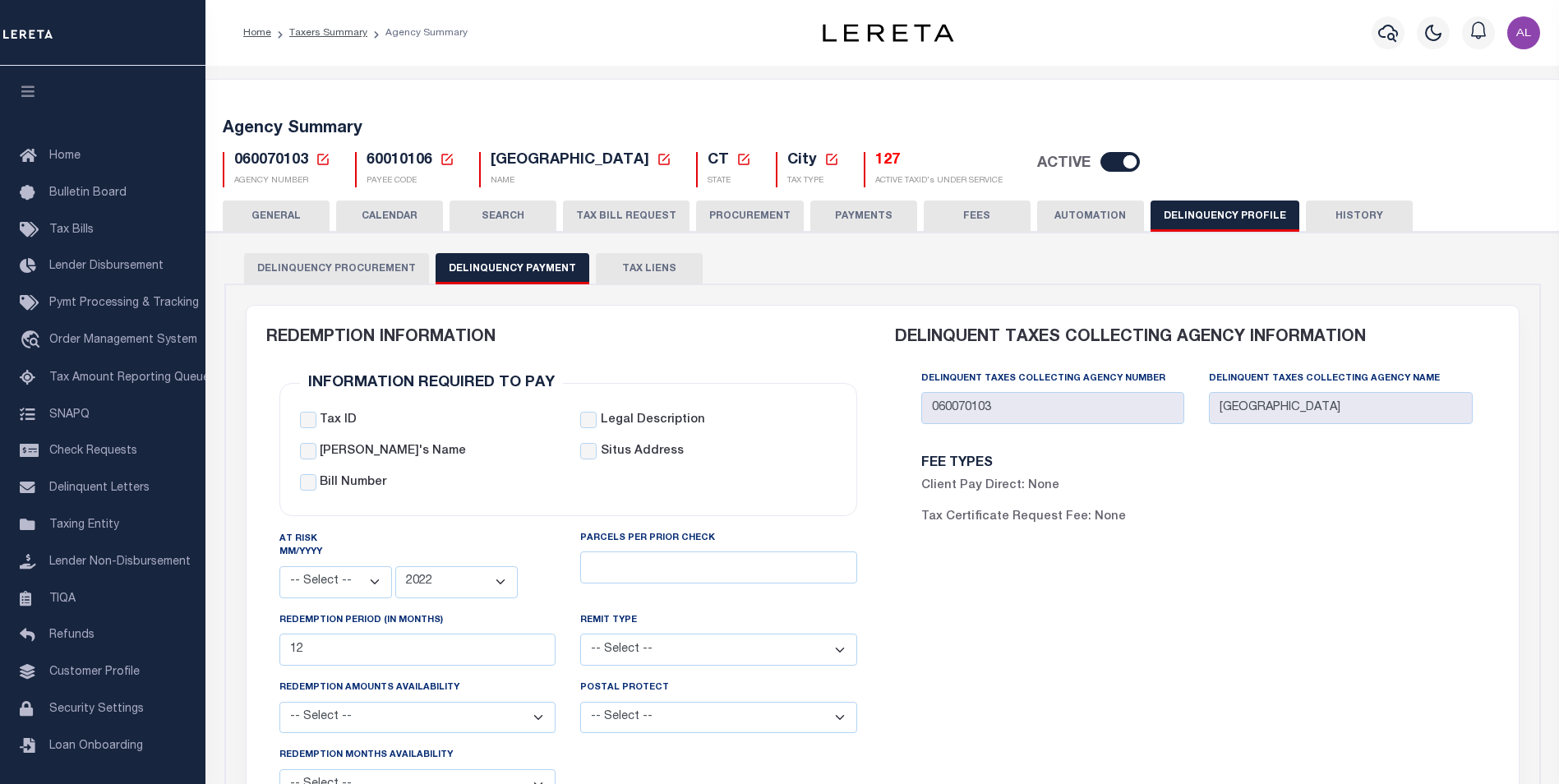
click at [1248, 134] on h5 "Agency Summary" at bounding box center [883, 129] width 1320 height 20
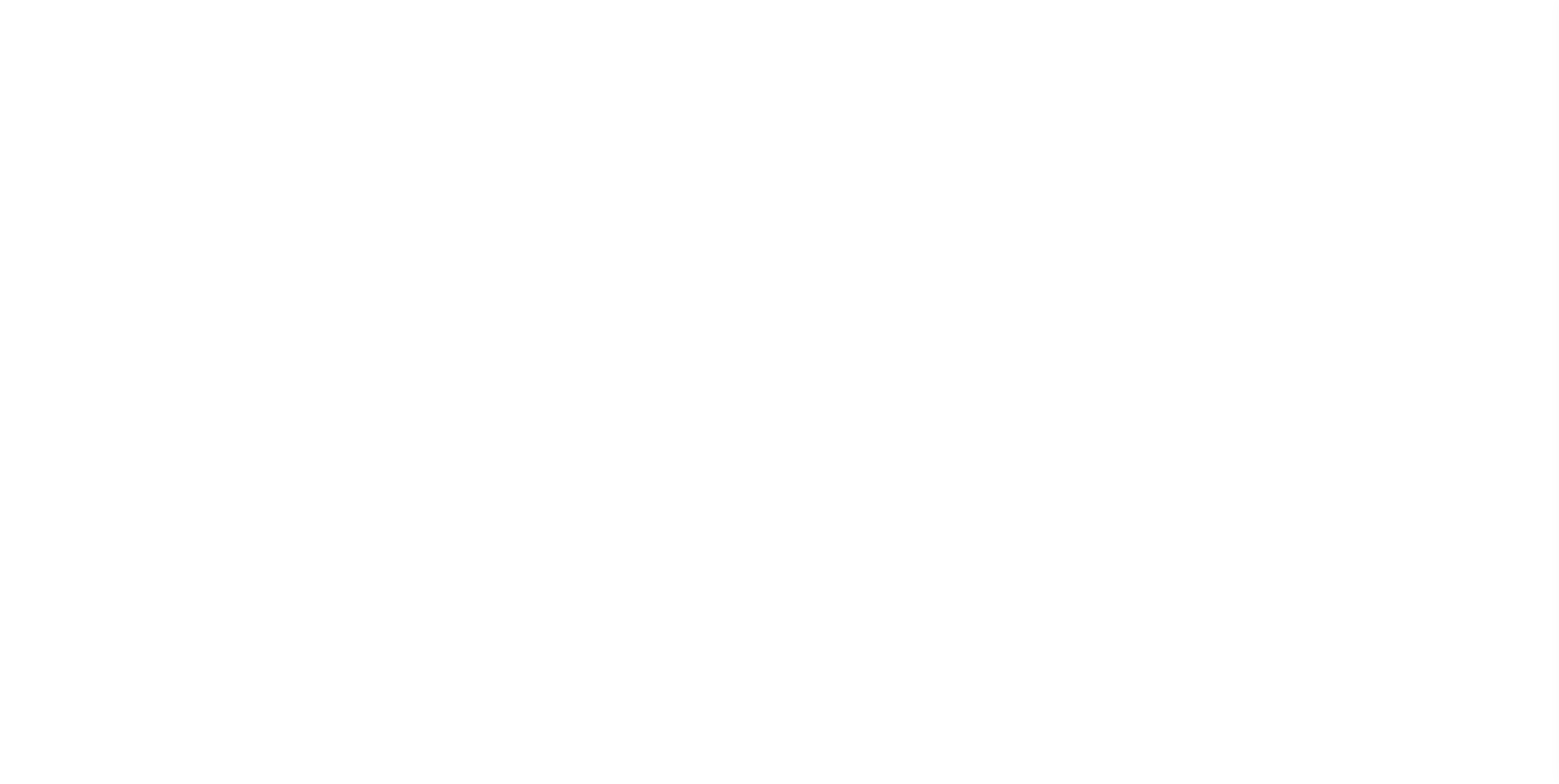
select select
select select "2022"
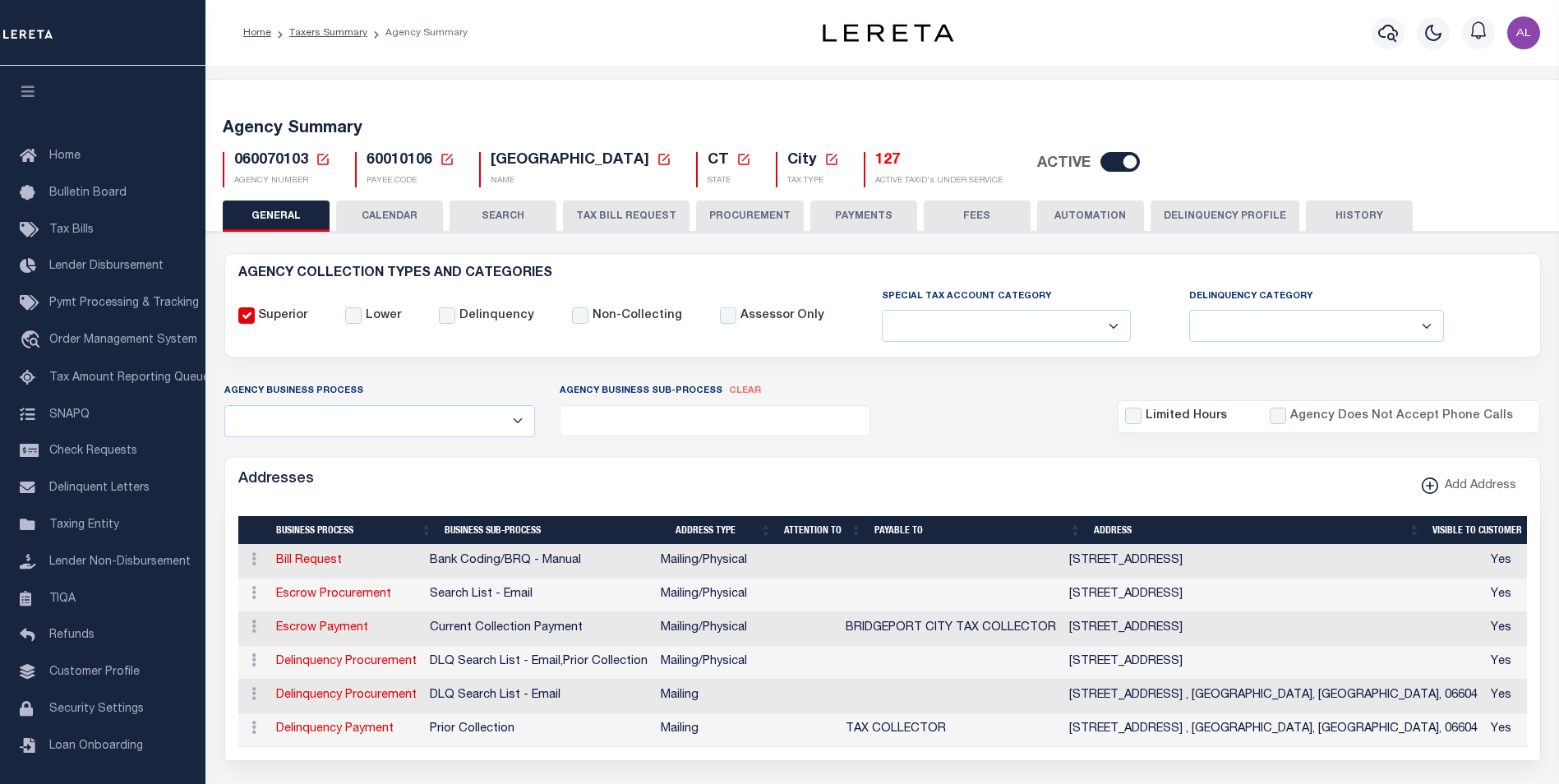
click at [1205, 224] on button "Delinquency Profile" at bounding box center [1225, 216] width 149 height 31
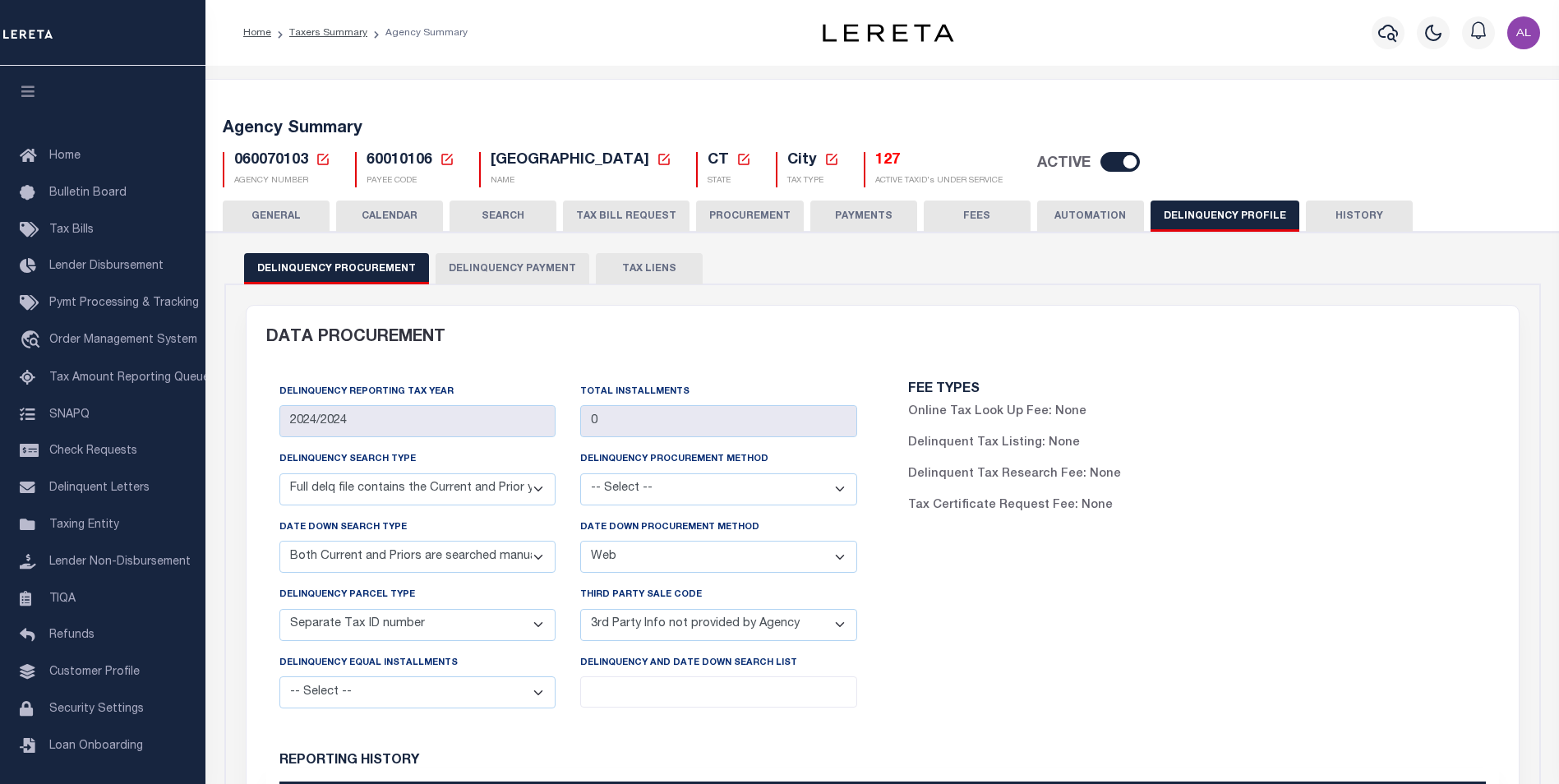
click at [531, 275] on button "Delinquency Payment" at bounding box center [513, 268] width 154 height 31
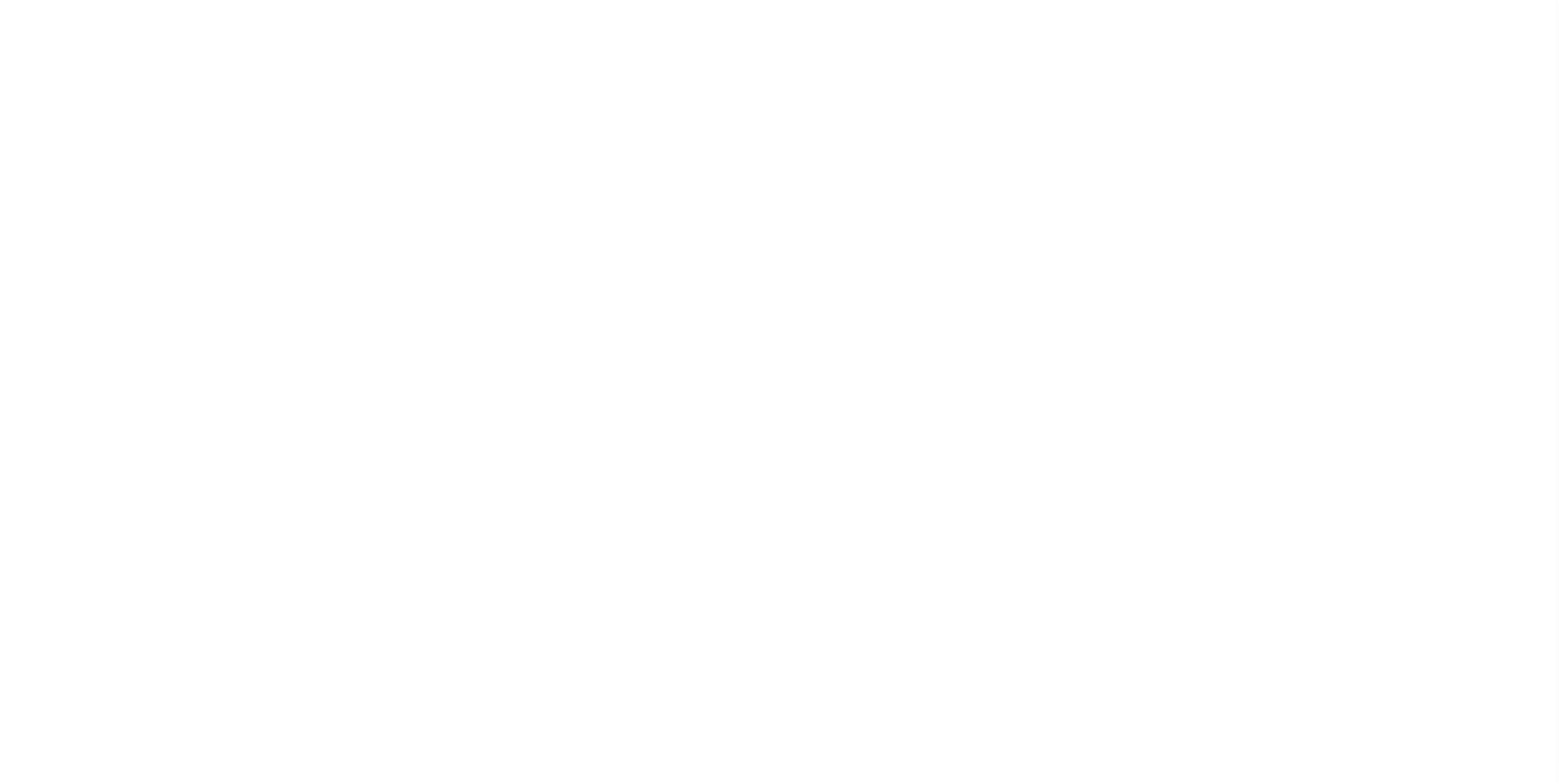
select select
select select "2022"
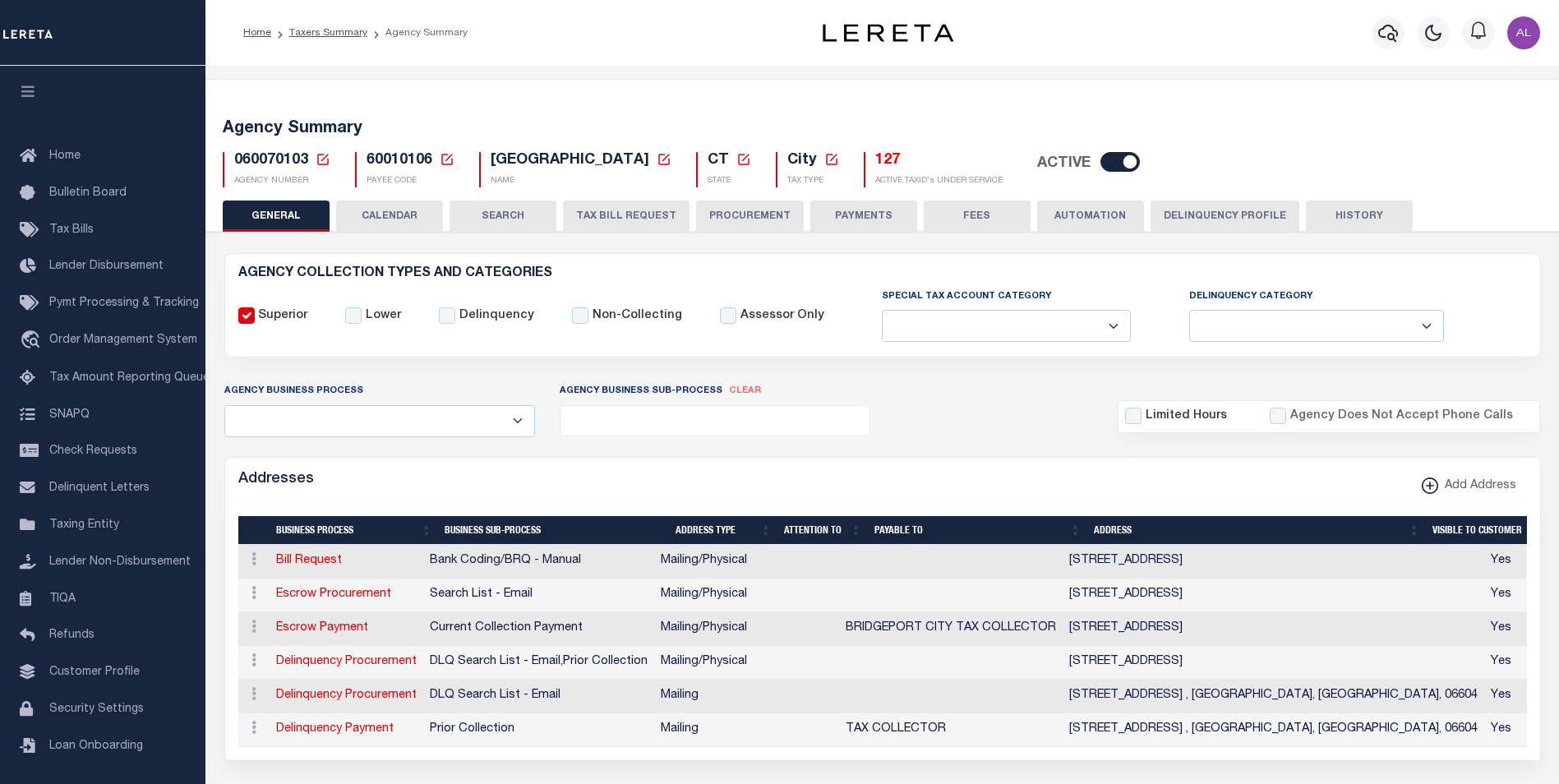
click at [1159, 219] on button "Delinquency Profile" at bounding box center [1225, 216] width 149 height 31
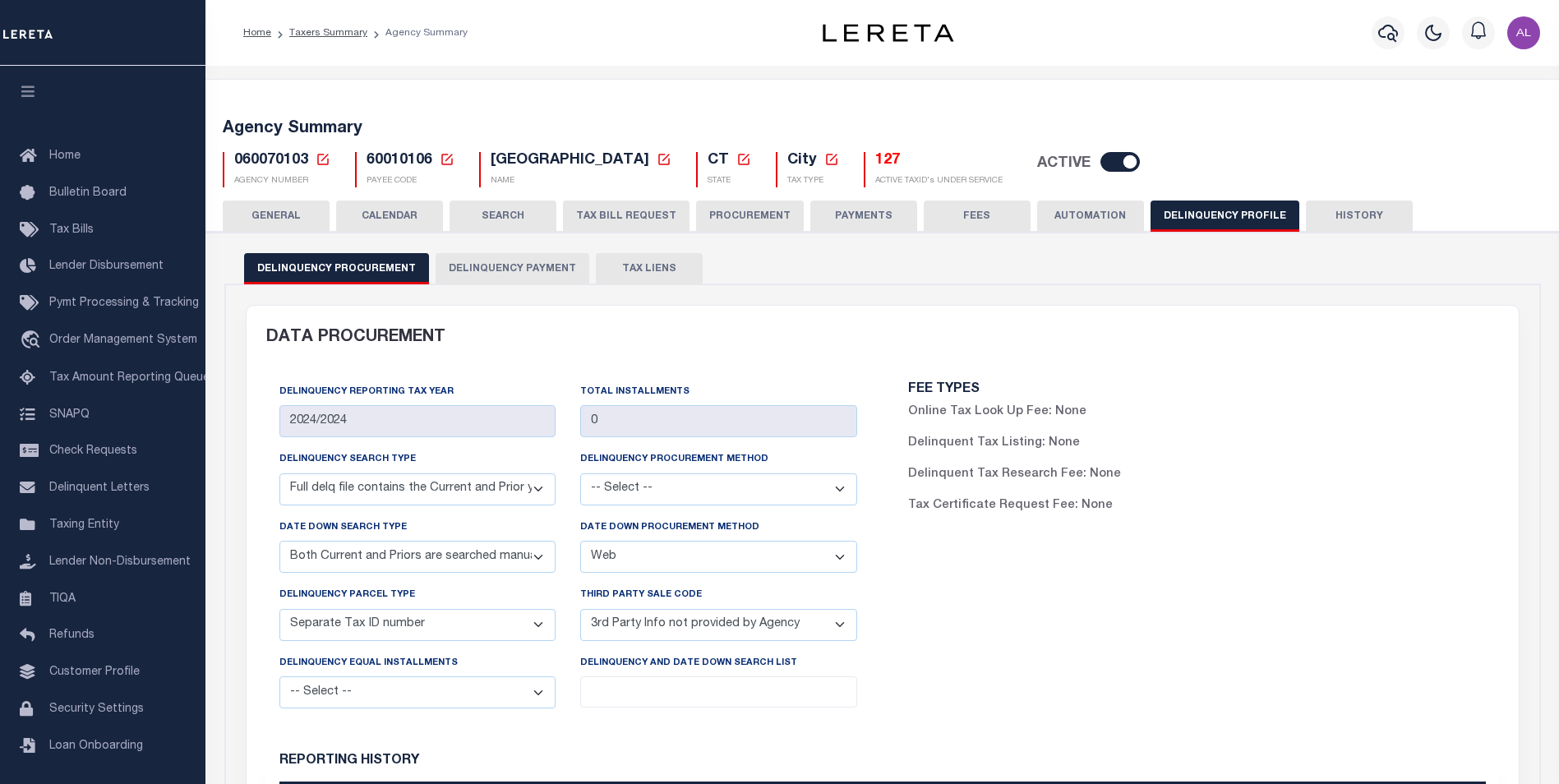
click at [526, 260] on button "Delinquency Payment" at bounding box center [513, 268] width 154 height 31
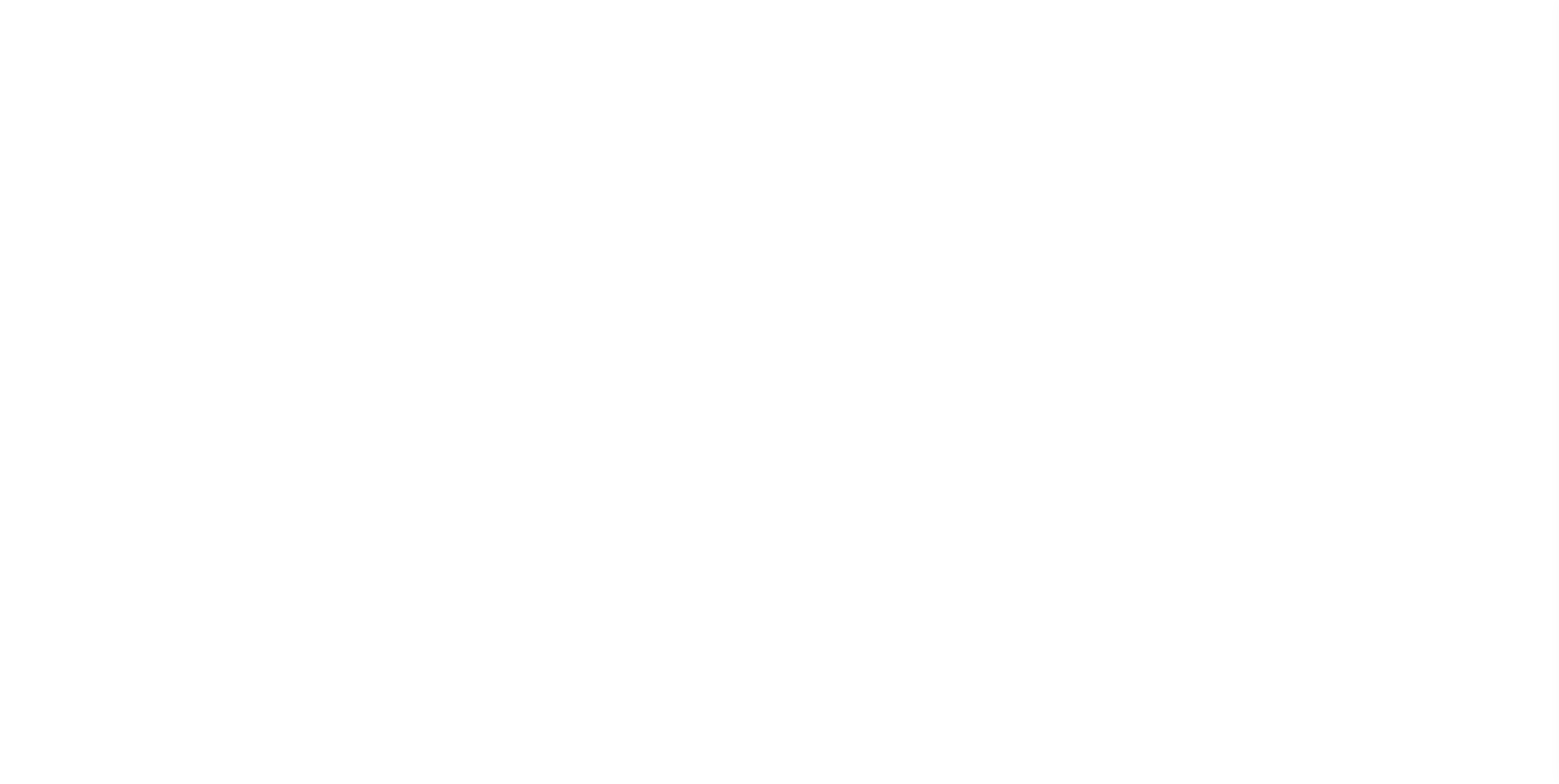
select select
select select "2022"
click at [1216, 219] on button "Delinquency Profile" at bounding box center [1225, 216] width 149 height 31
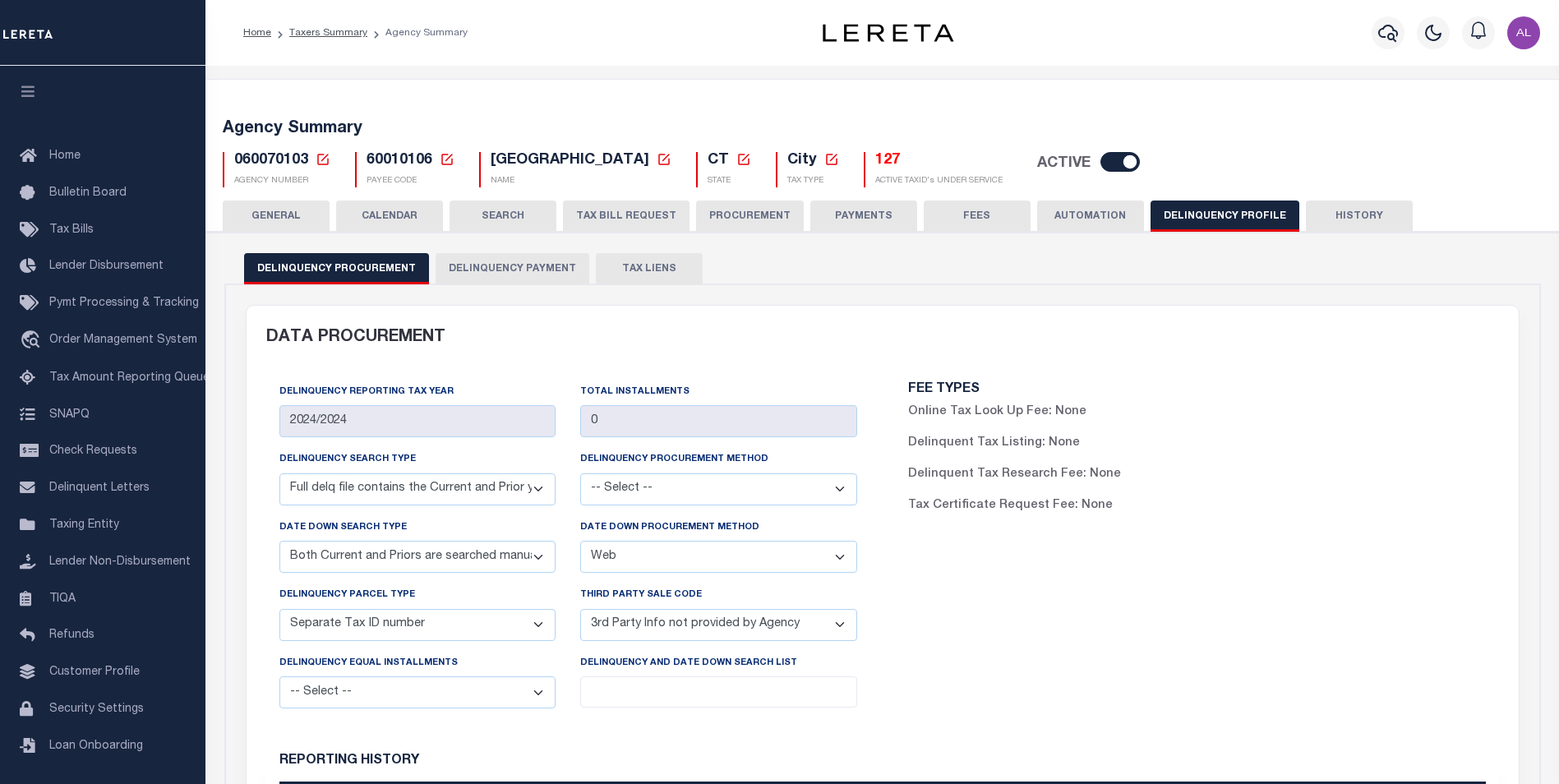
click at [524, 276] on button "Delinquency Payment" at bounding box center [513, 268] width 154 height 31
